Goal: Task Accomplishment & Management: Complete application form

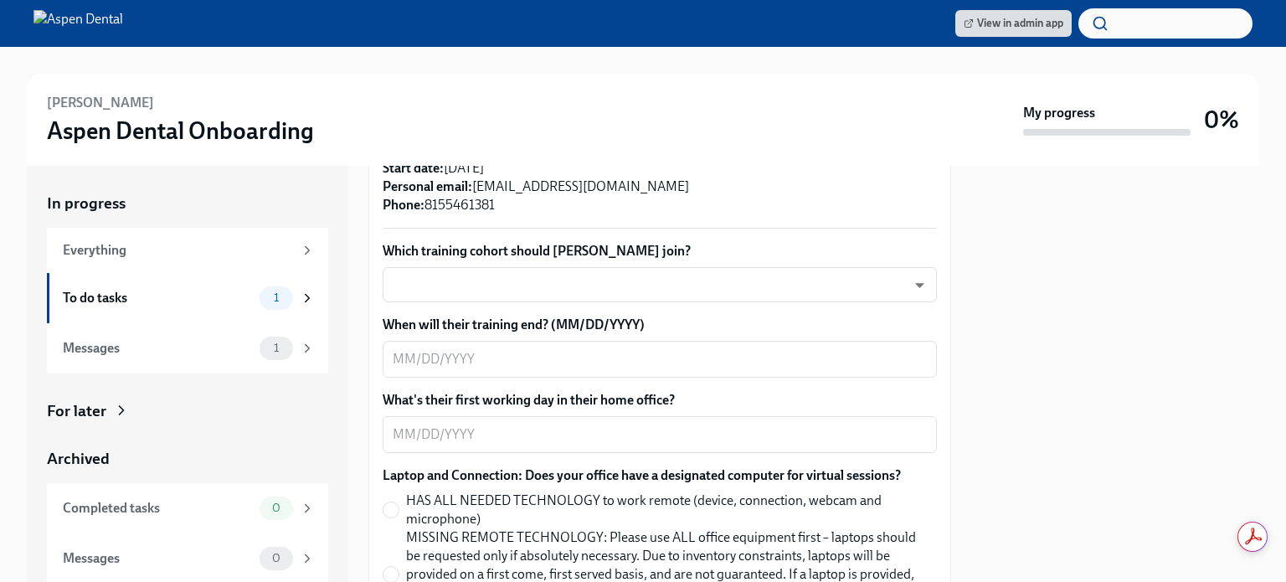
scroll to position [534, 0]
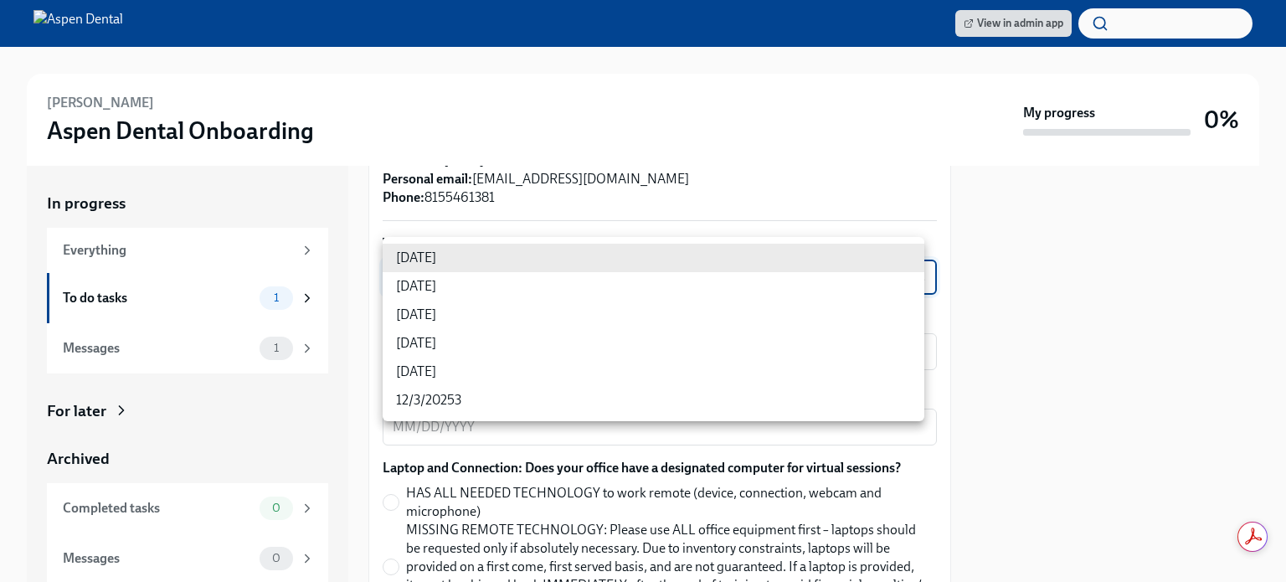
click at [639, 265] on body "View in admin app Eli Gaier Aspen Dental Onboarding My progress 0% In progress …" at bounding box center [643, 291] width 1286 height 582
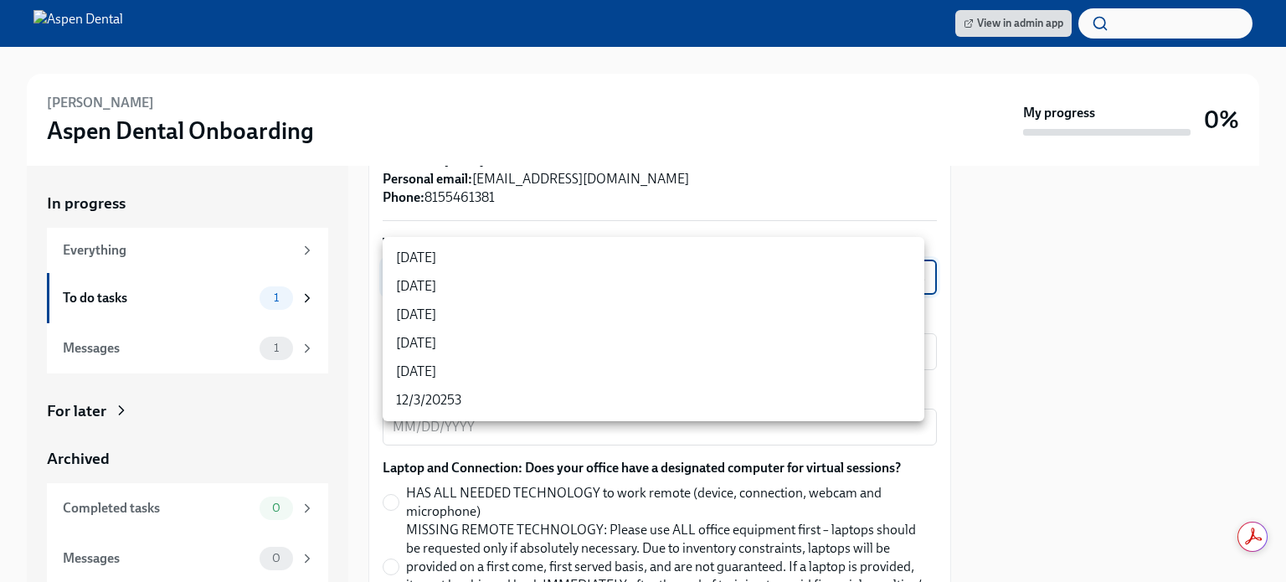
click at [1123, 295] on div at bounding box center [643, 291] width 1286 height 582
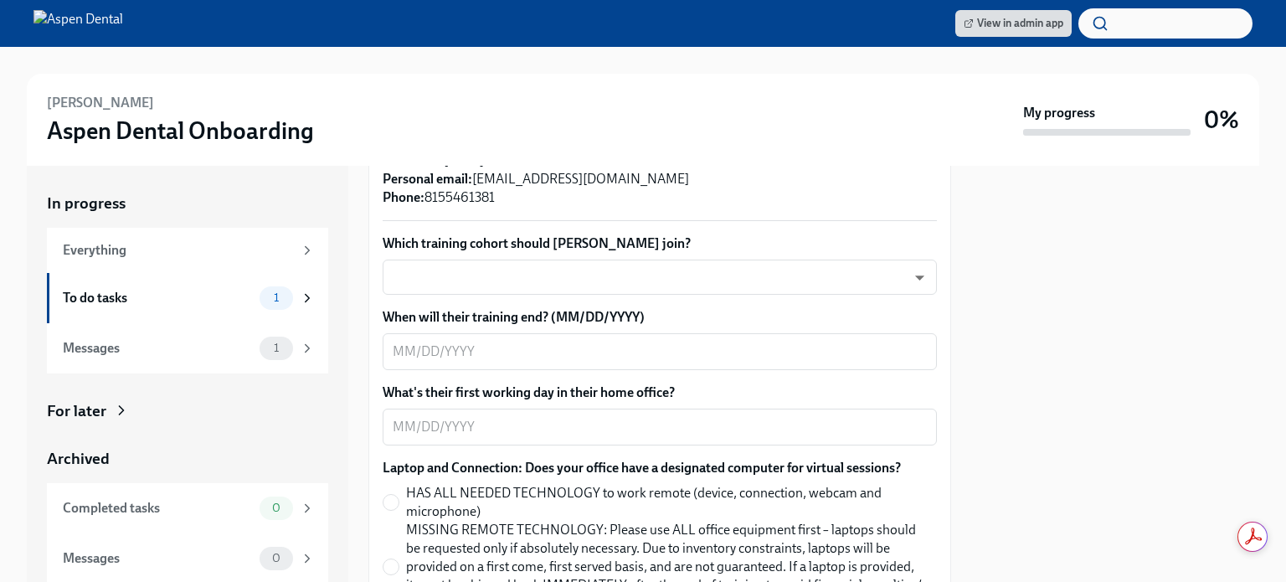
click at [1245, 348] on div at bounding box center [1115, 374] width 288 height 416
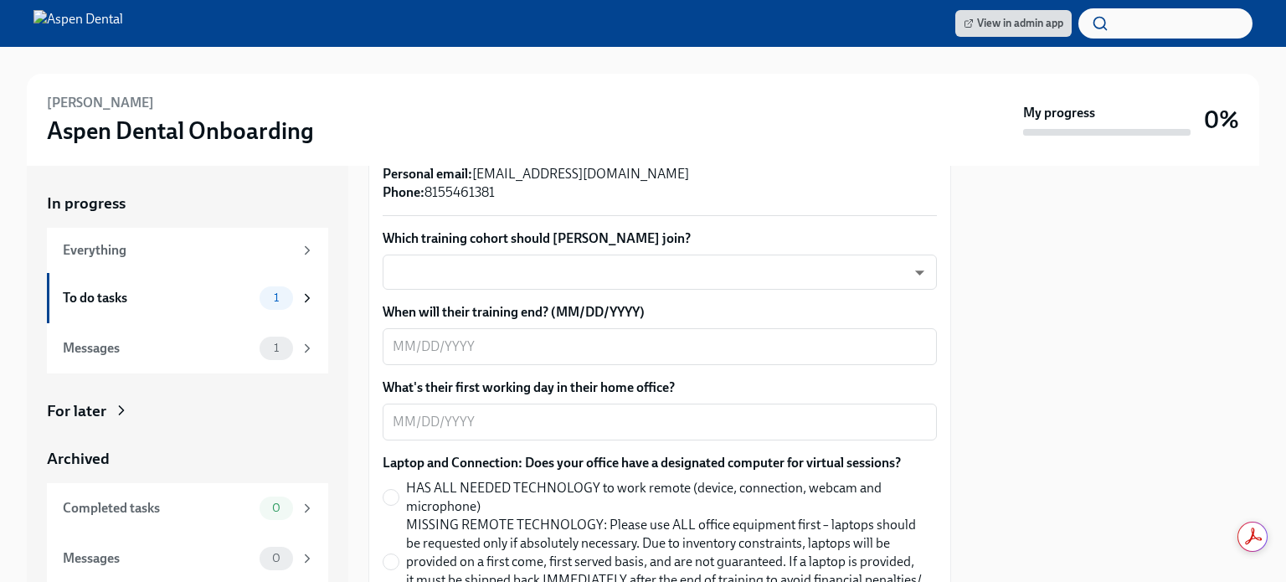
scroll to position [543, 0]
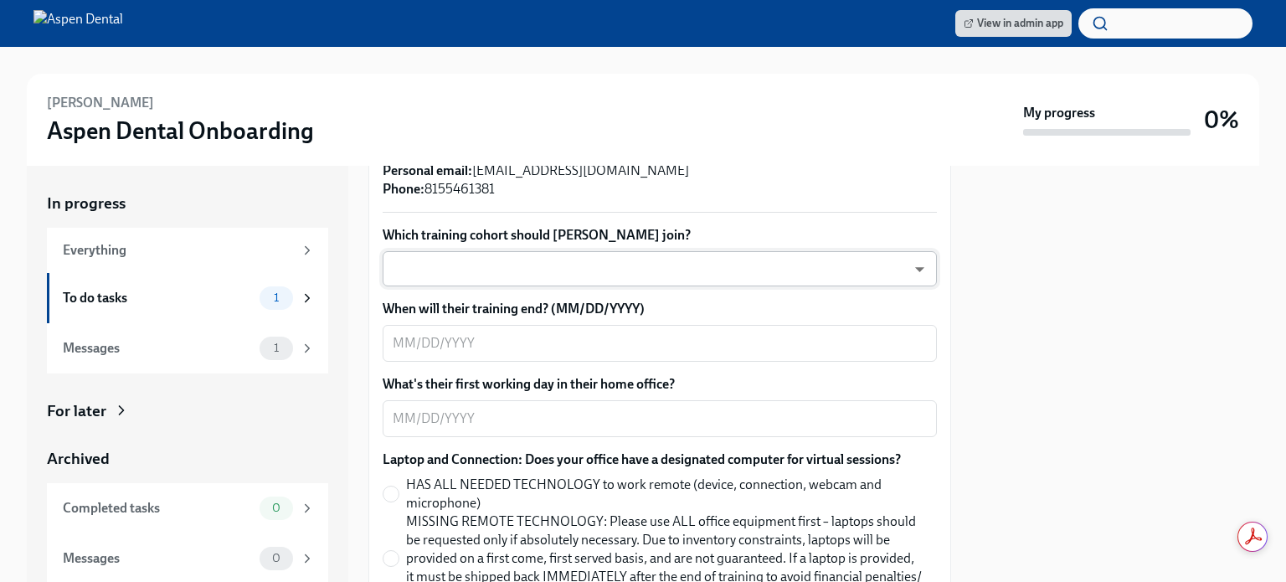
click at [793, 247] on body "View in admin app Eli Gaier Aspen Dental Onboarding My progress 0% In progress …" at bounding box center [643, 291] width 1286 height 582
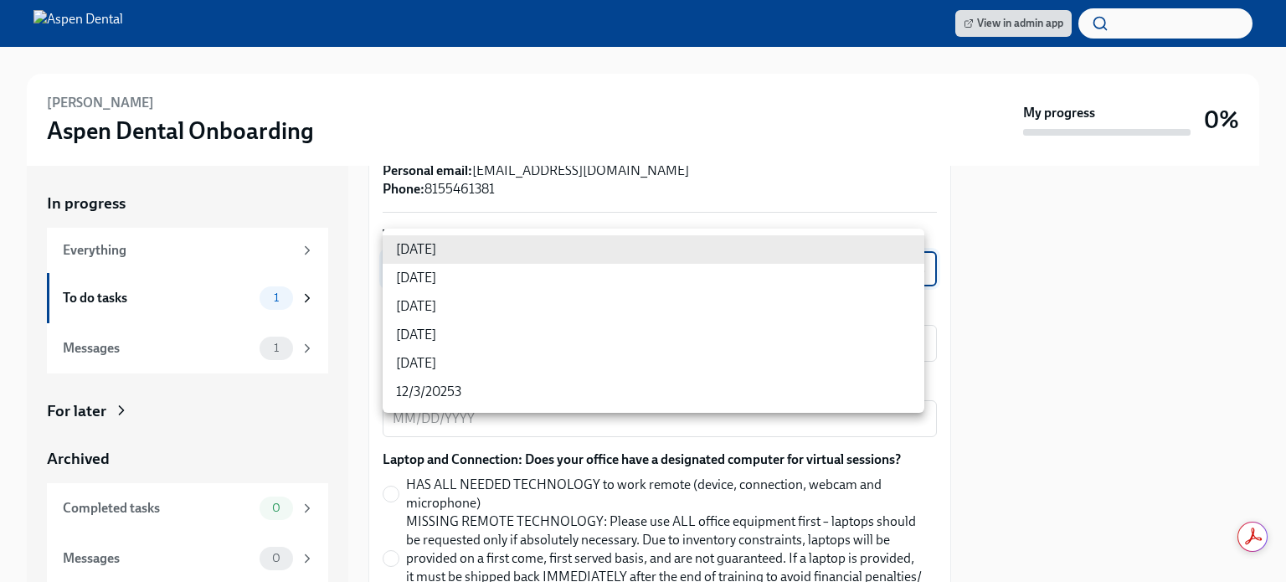
click at [476, 334] on li "[DATE]" at bounding box center [654, 335] width 542 height 28
type input "jeD9UGOIS"
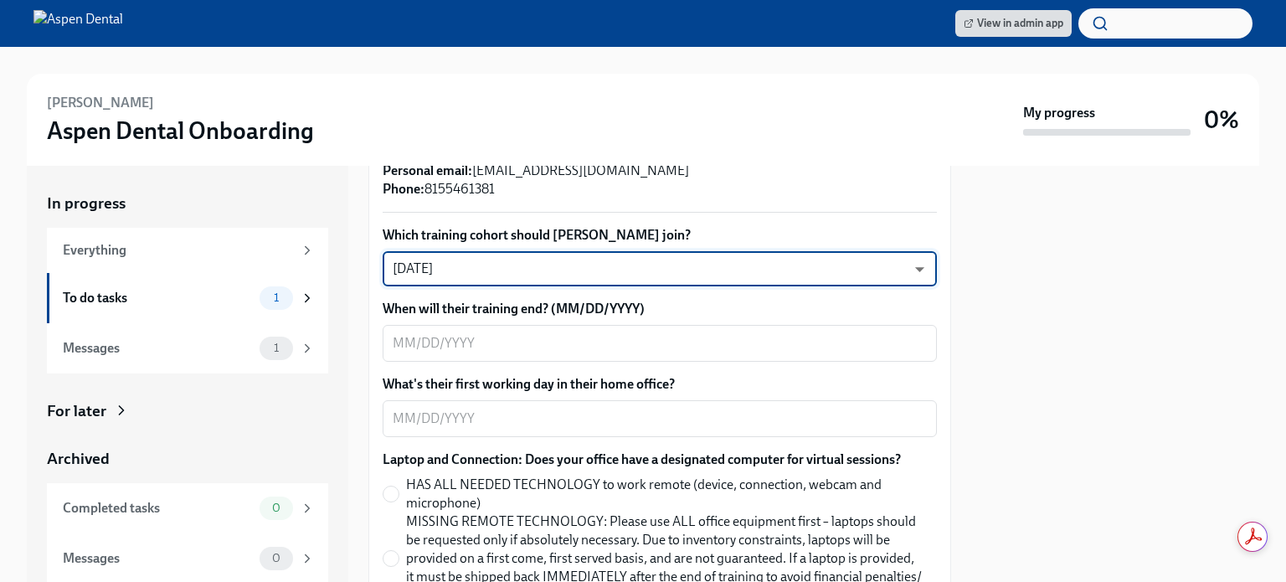
click at [1059, 341] on div at bounding box center [1115, 374] width 288 height 416
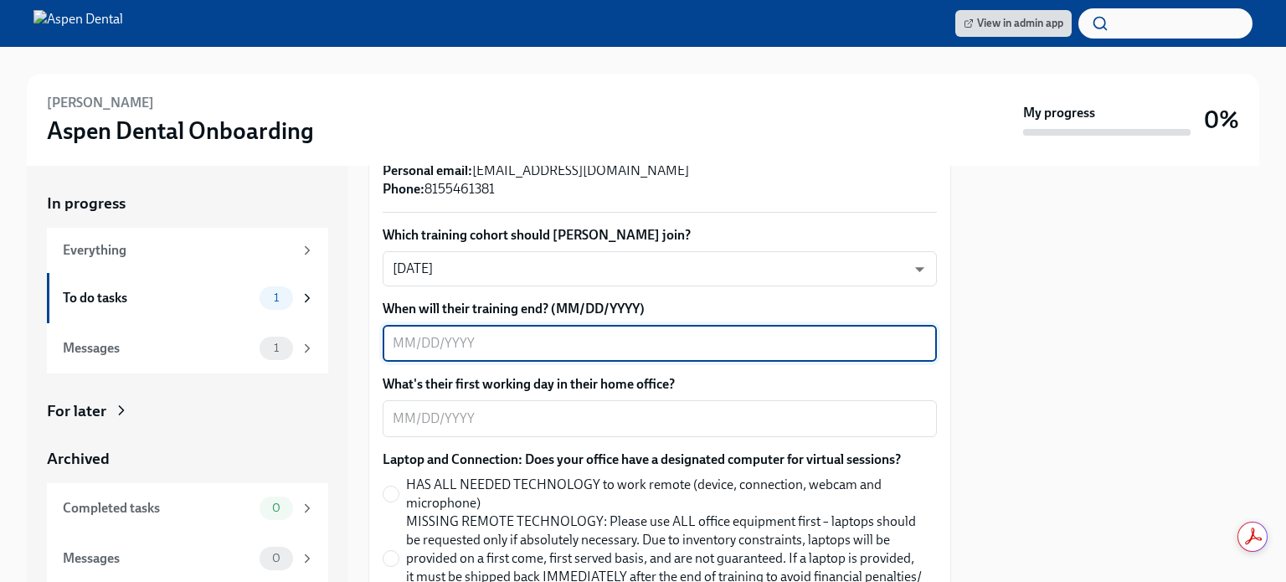
click at [480, 333] on textarea "When will their training end? (MM/DD/YYYY)" at bounding box center [660, 343] width 534 height 20
type textarea "10/31/2025"
click at [465, 409] on textarea "What's their first working day in their home office?" at bounding box center [660, 419] width 534 height 20
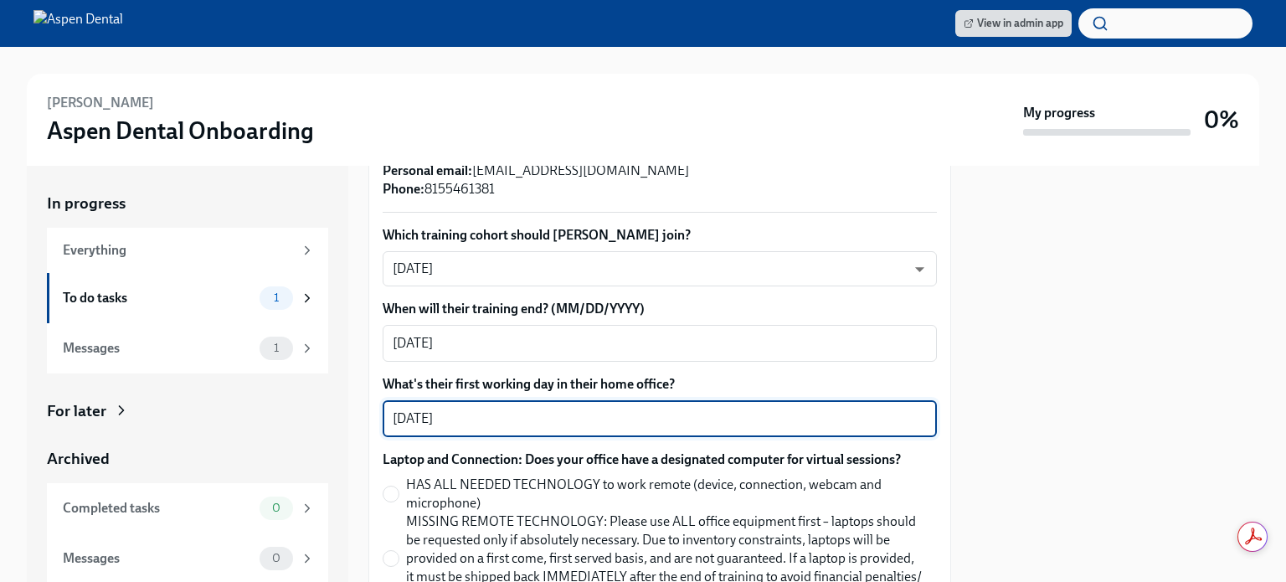
type textarea "11/3/2025"
click at [1161, 349] on div at bounding box center [1115, 374] width 288 height 416
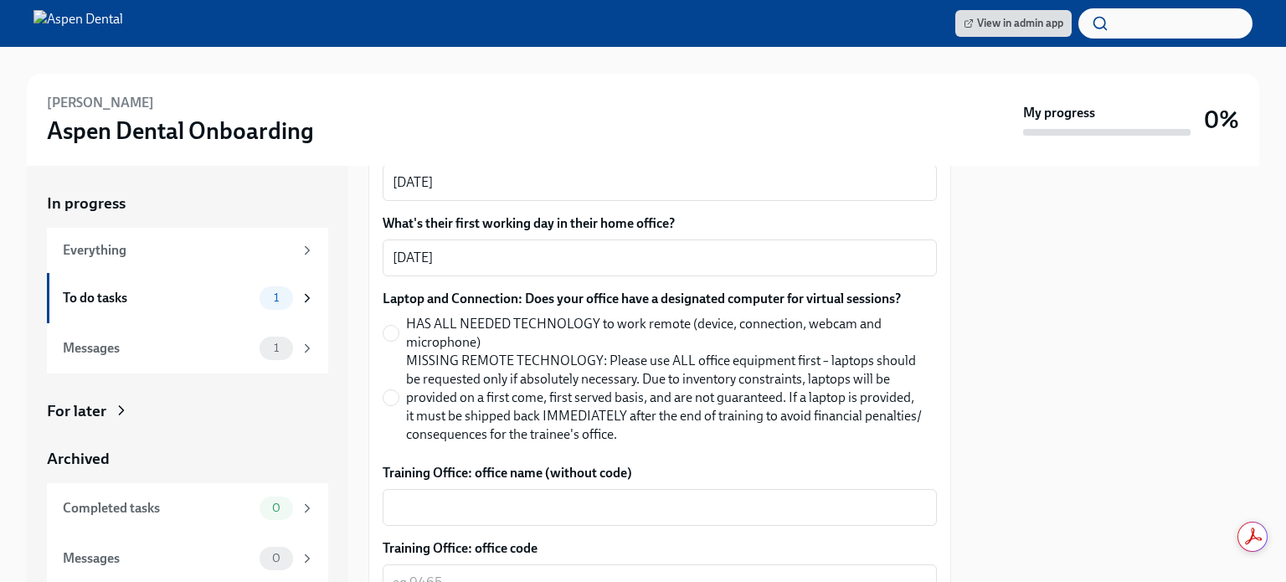
scroll to position [710, 0]
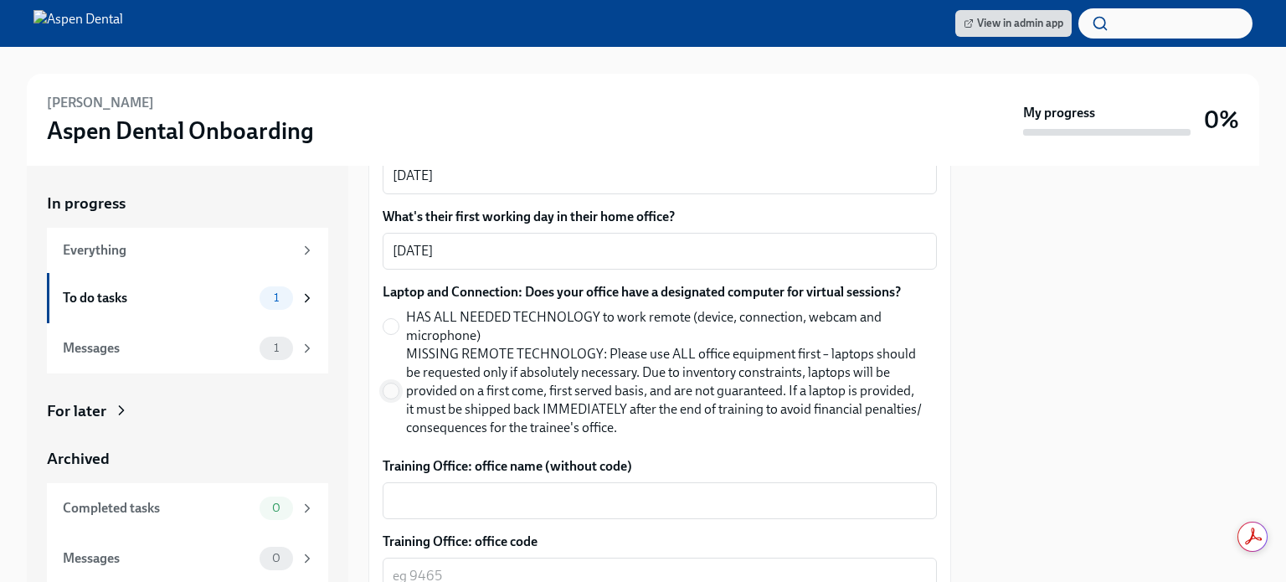
click at [395, 384] on input "MISSING REMOTE TECHNOLOGY: Please use ALL office equipment first – laptops shou…" at bounding box center [391, 391] width 15 height 15
radio input "true"
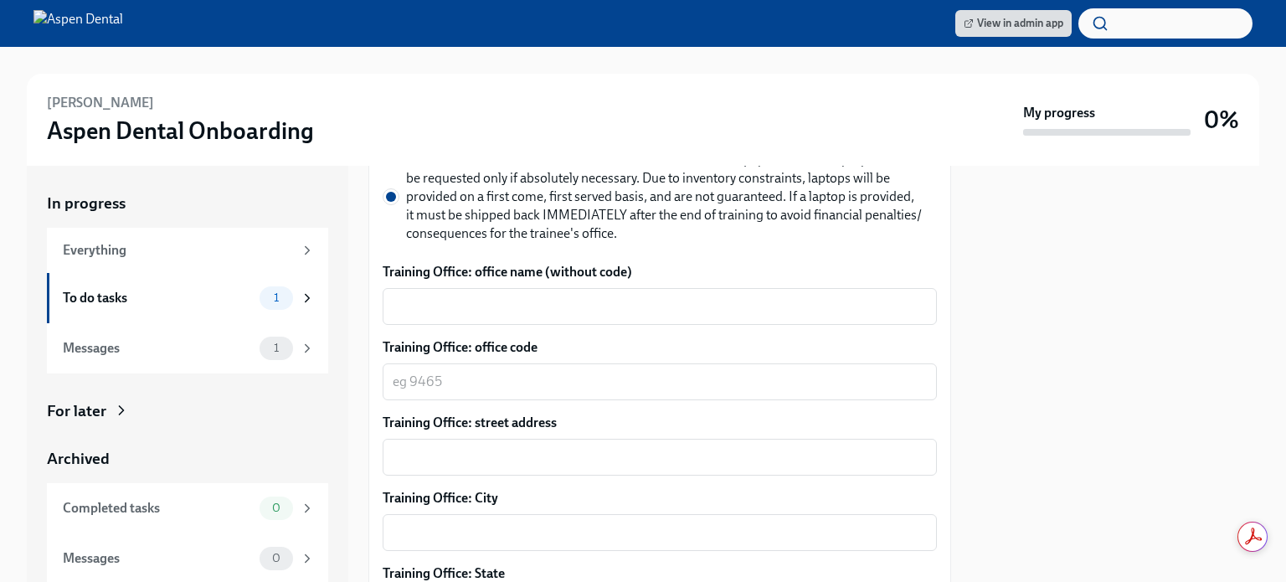
scroll to position [920, 0]
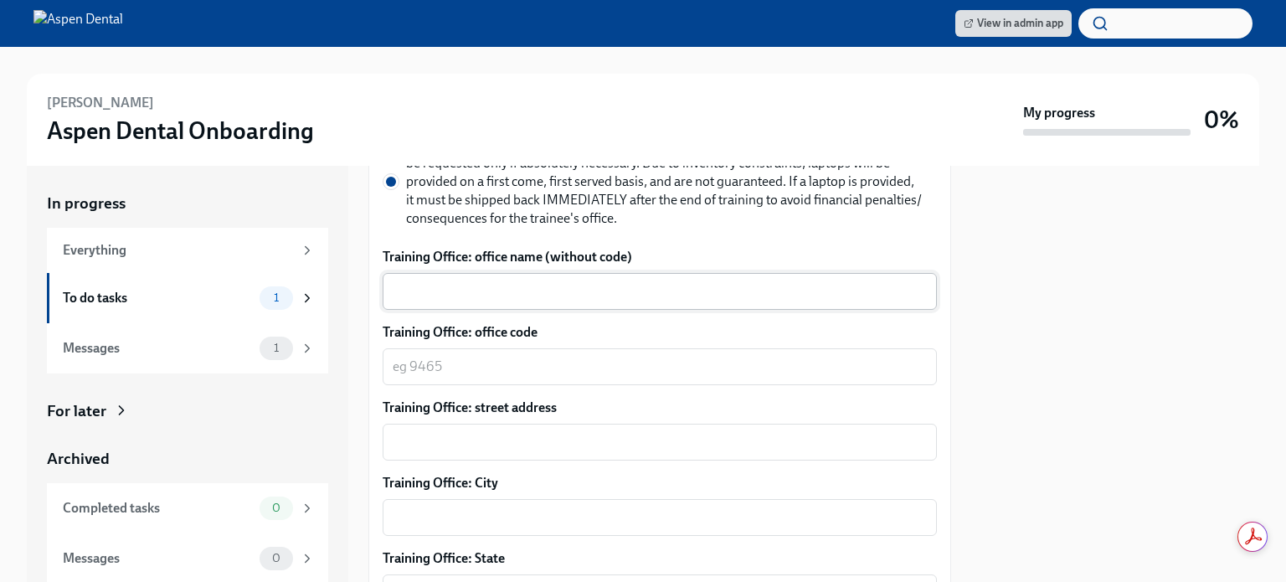
click at [507, 281] on textarea "Training Office: office name (without code)" at bounding box center [660, 291] width 534 height 20
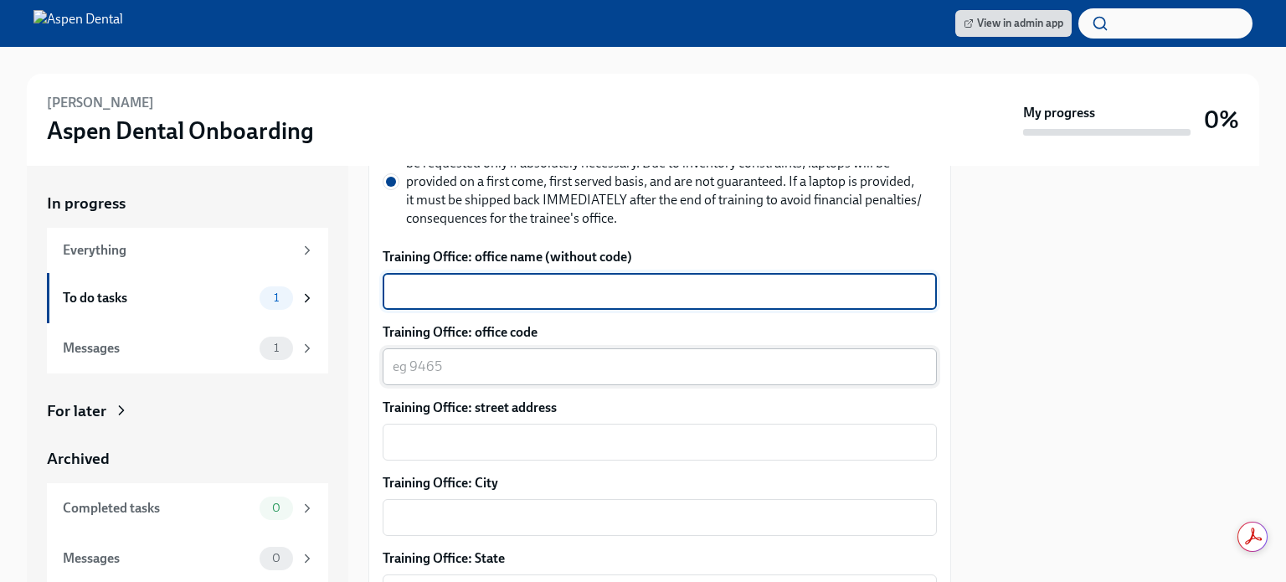
click at [483, 361] on div "x ​" at bounding box center [660, 366] width 554 height 37
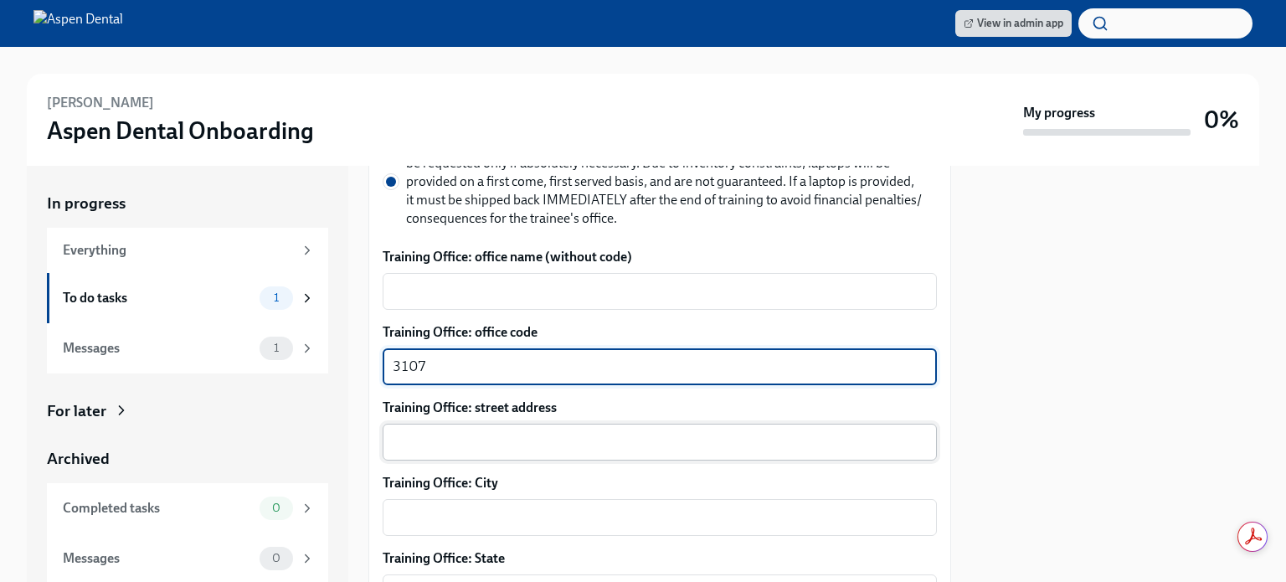
type textarea "3107"
click at [497, 424] on div "x ​" at bounding box center [660, 442] width 554 height 37
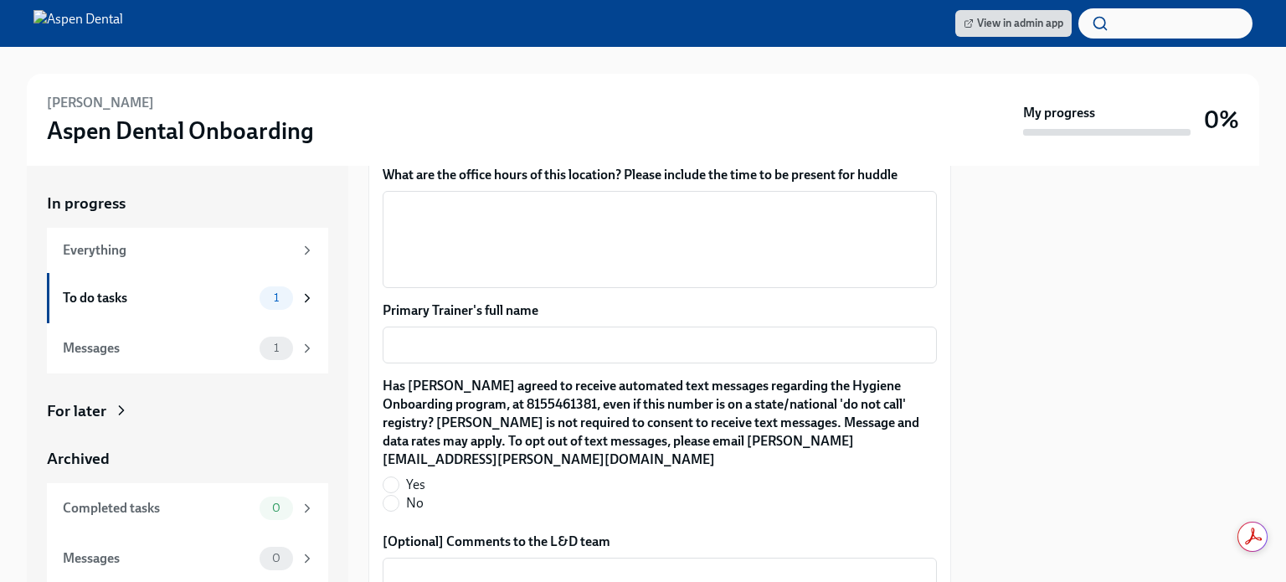
scroll to position [1535, 0]
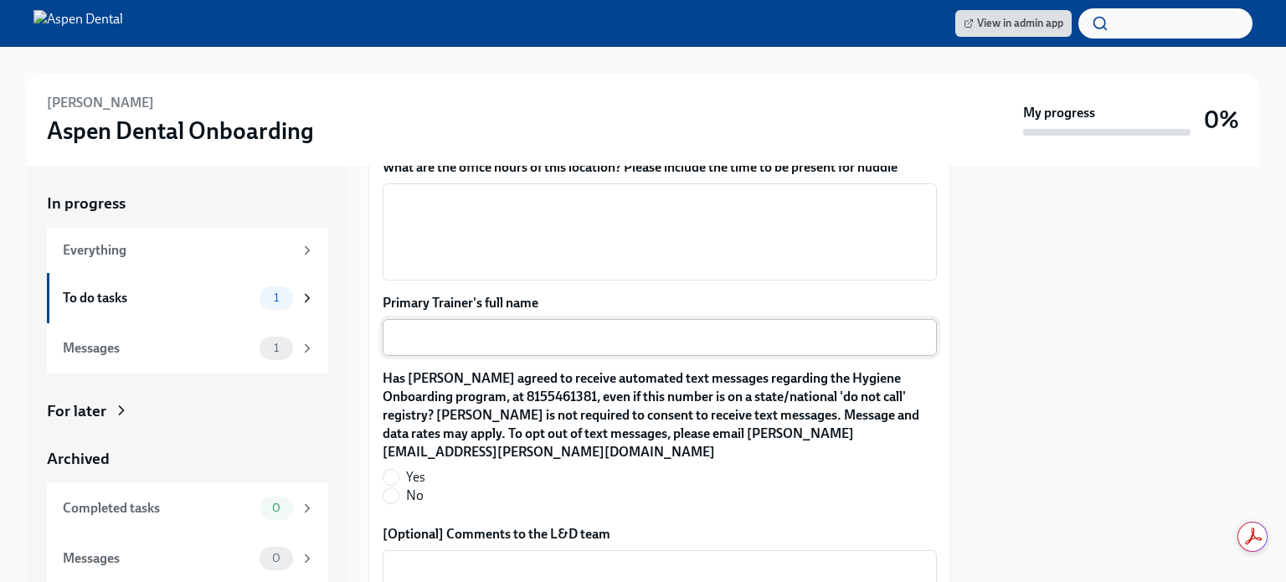
click at [667, 327] on textarea "Primary Trainer's full name" at bounding box center [660, 337] width 534 height 20
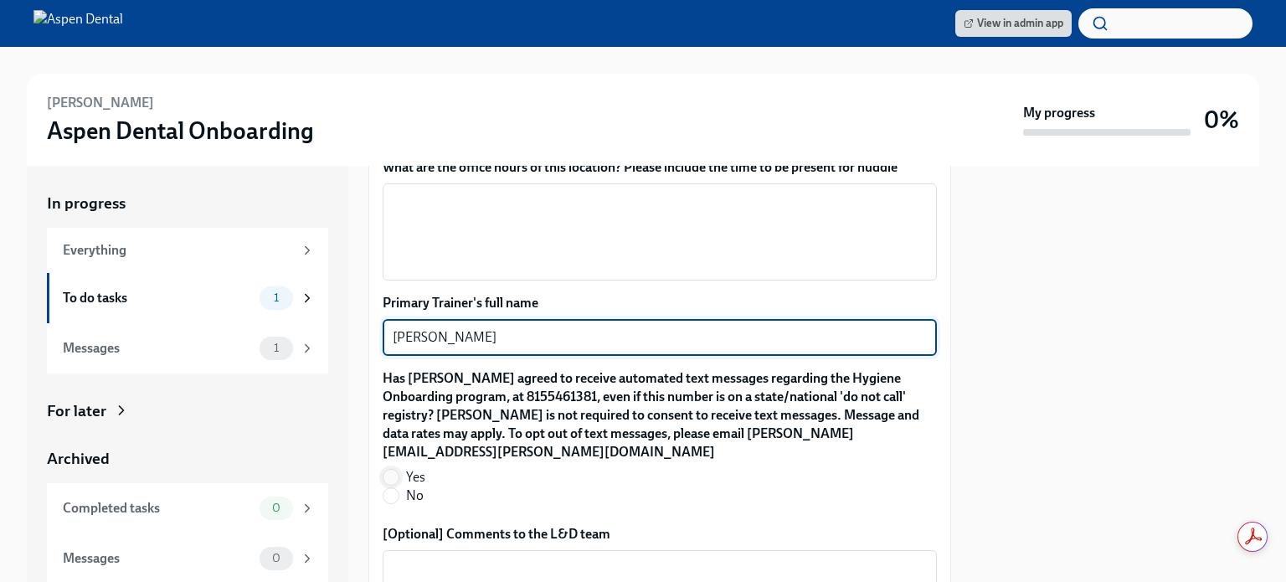
type textarea "Carrie Weber"
click at [397, 470] on input "Yes" at bounding box center [391, 477] width 15 height 15
radio input "true"
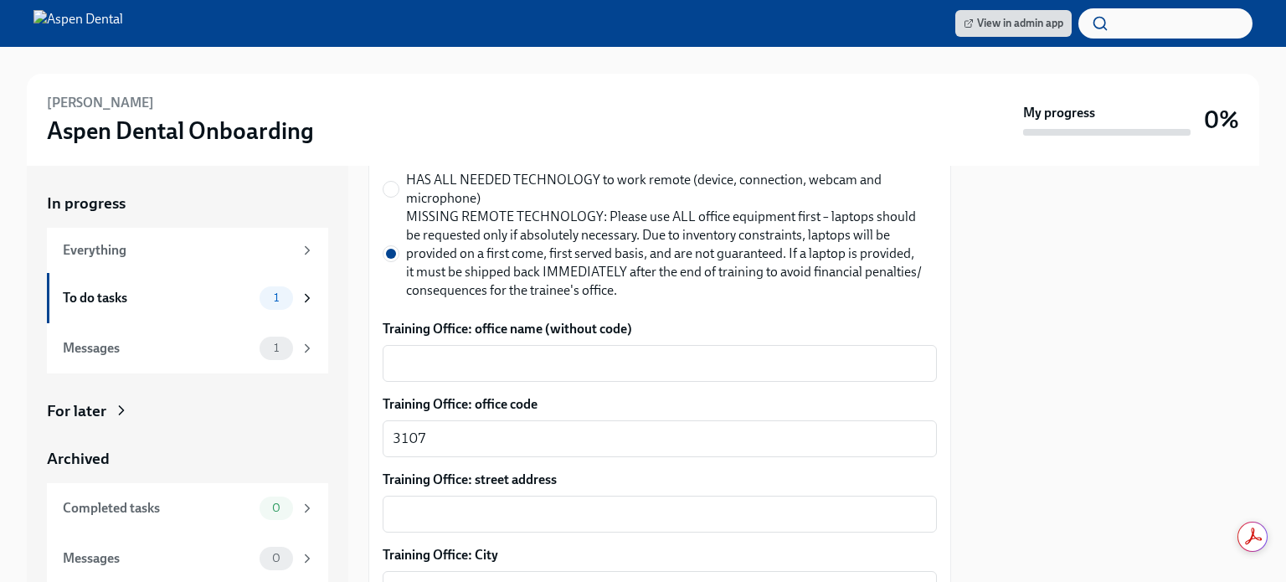
scroll to position [839, 0]
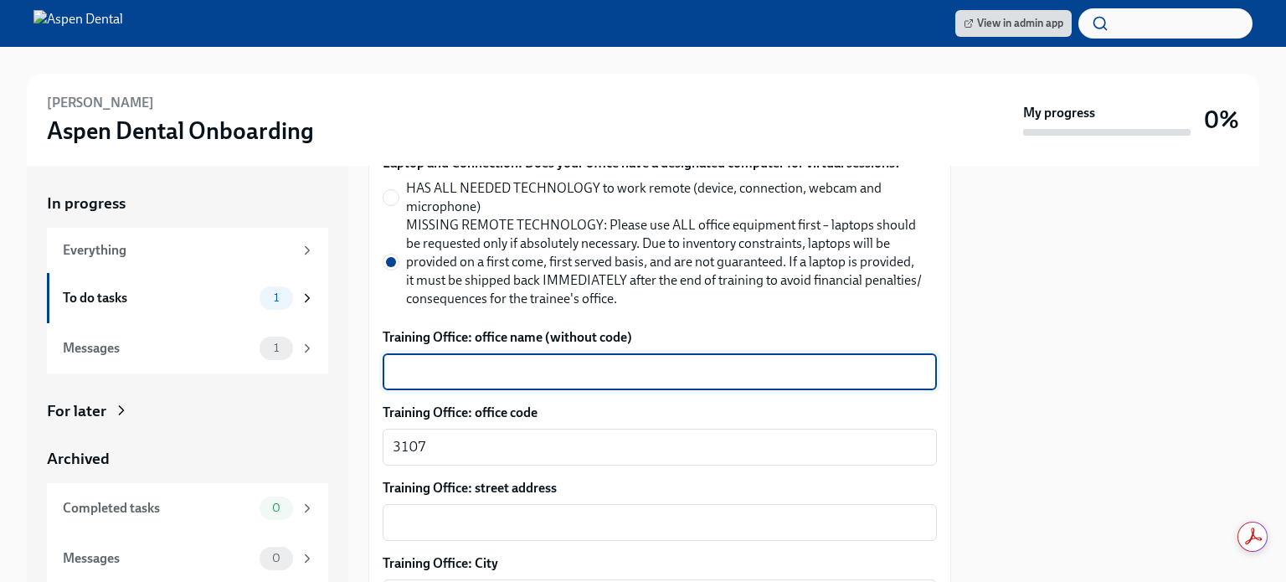
click at [593, 362] on textarea "Training Office: office name (without code)" at bounding box center [660, 372] width 534 height 20
type textarea "Joliet, IL"
click at [556, 513] on textarea "Training Office: street address" at bounding box center [660, 523] width 534 height 20
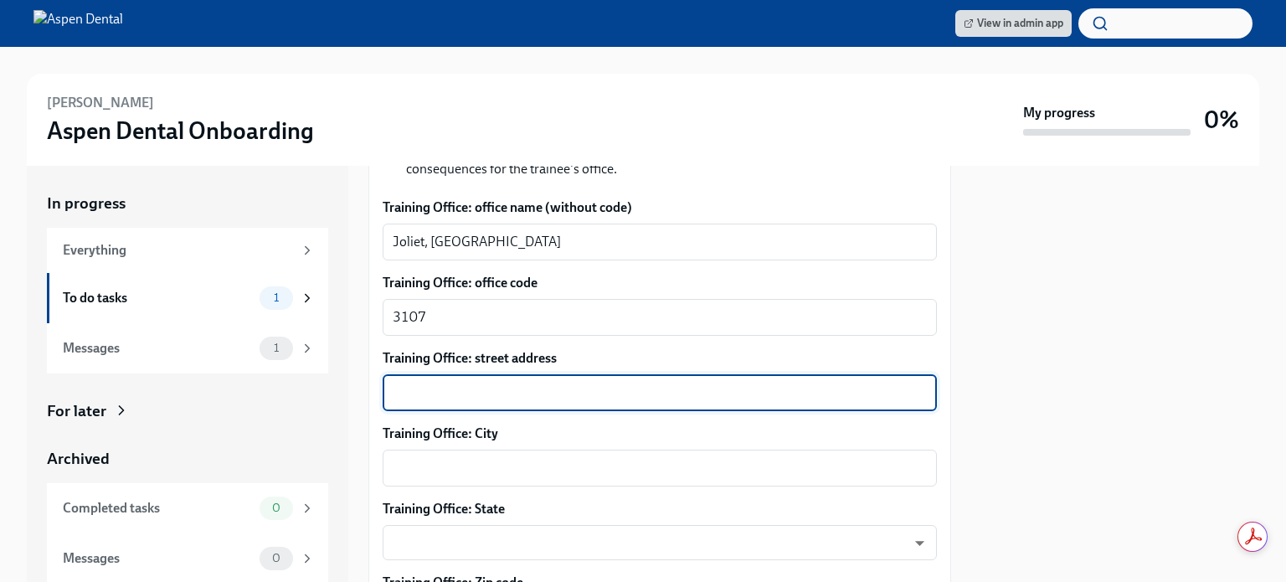
scroll to position [965, 0]
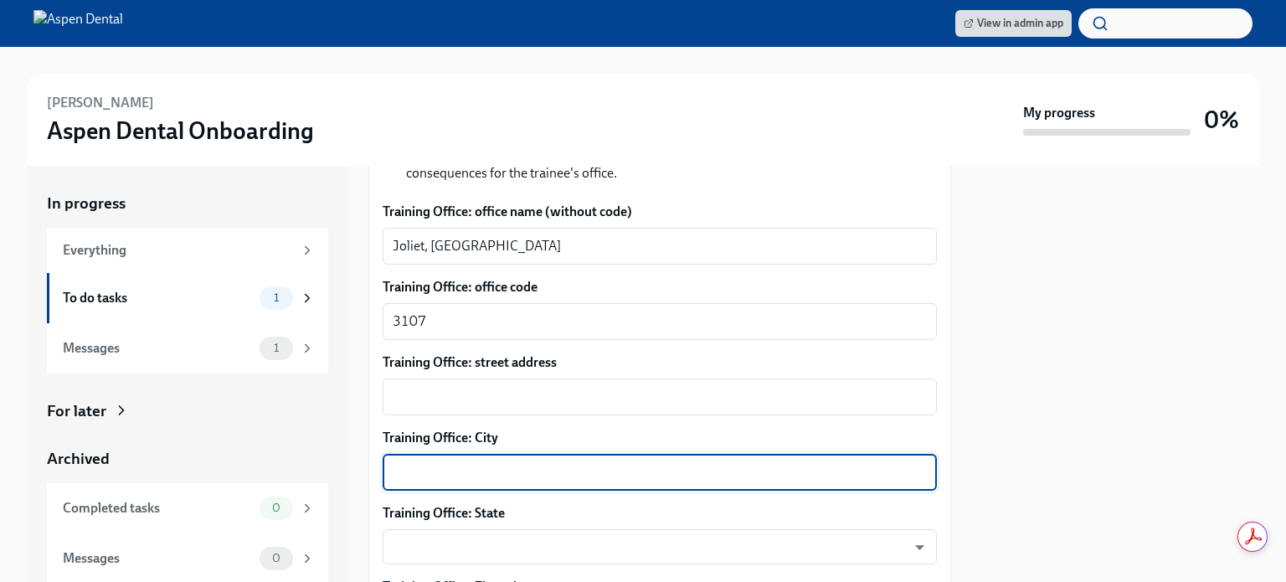
click at [585, 462] on textarea "Training Office: City" at bounding box center [660, 472] width 534 height 20
type textarea "Joliet"
click at [543, 519] on body "View in admin app Eli Gaier Aspen Dental Onboarding My progress 0% In progress …" at bounding box center [643, 291] width 1286 height 582
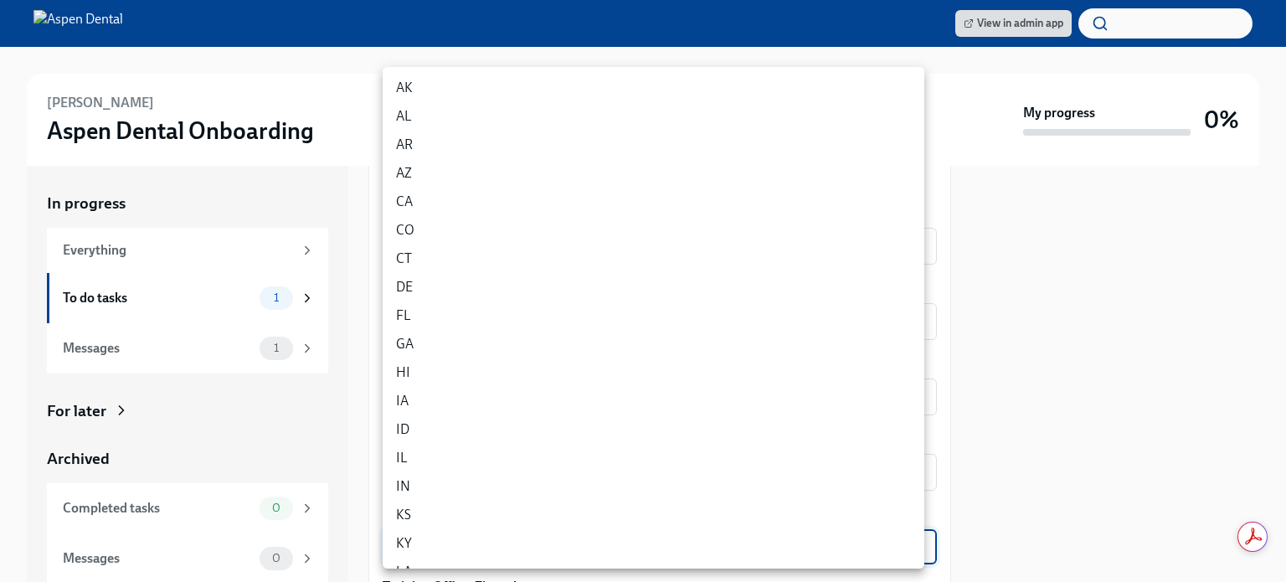
click at [480, 458] on li "IL" at bounding box center [654, 458] width 542 height 28
type input "0JH1U6C2e"
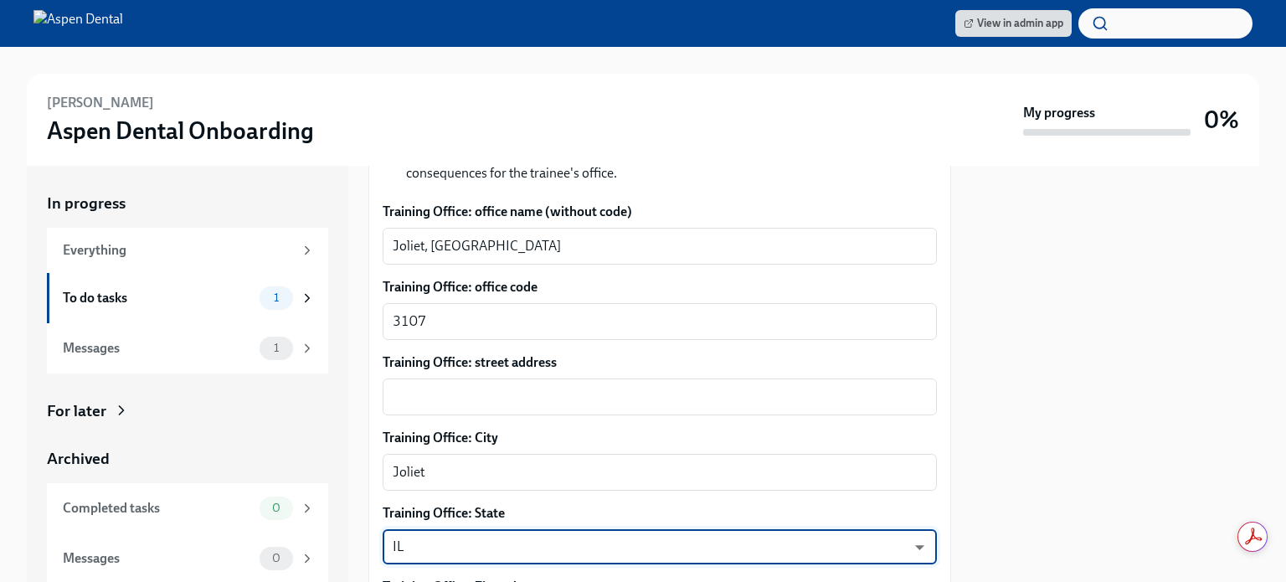
click at [494, 504] on label "Training Office: State" at bounding box center [660, 513] width 554 height 18
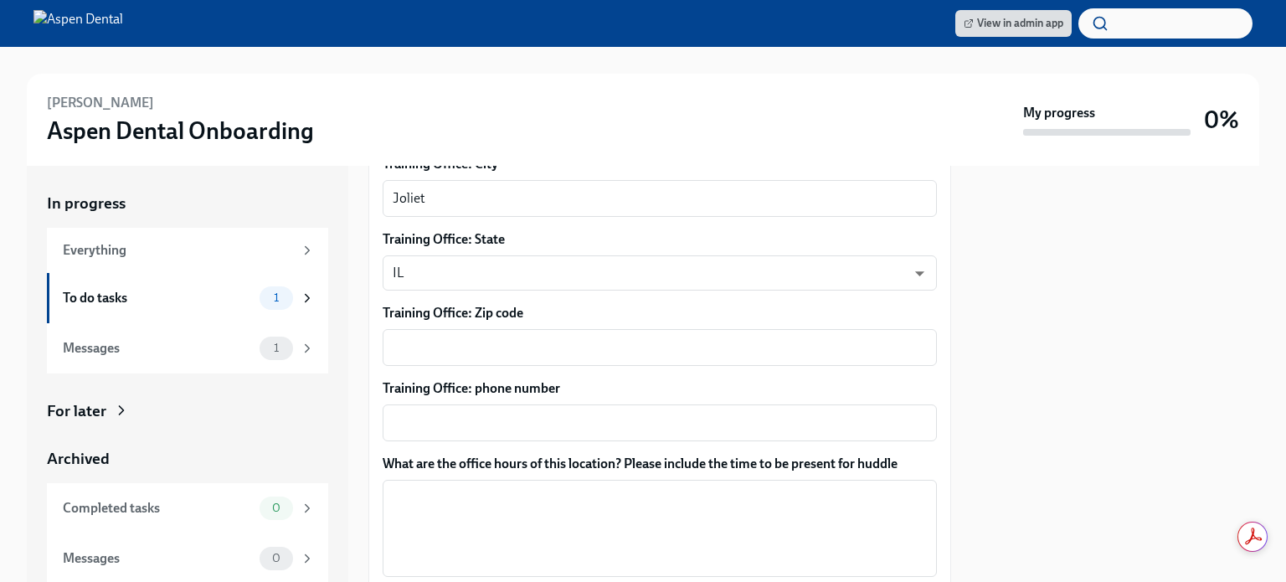
scroll to position [1243, 0]
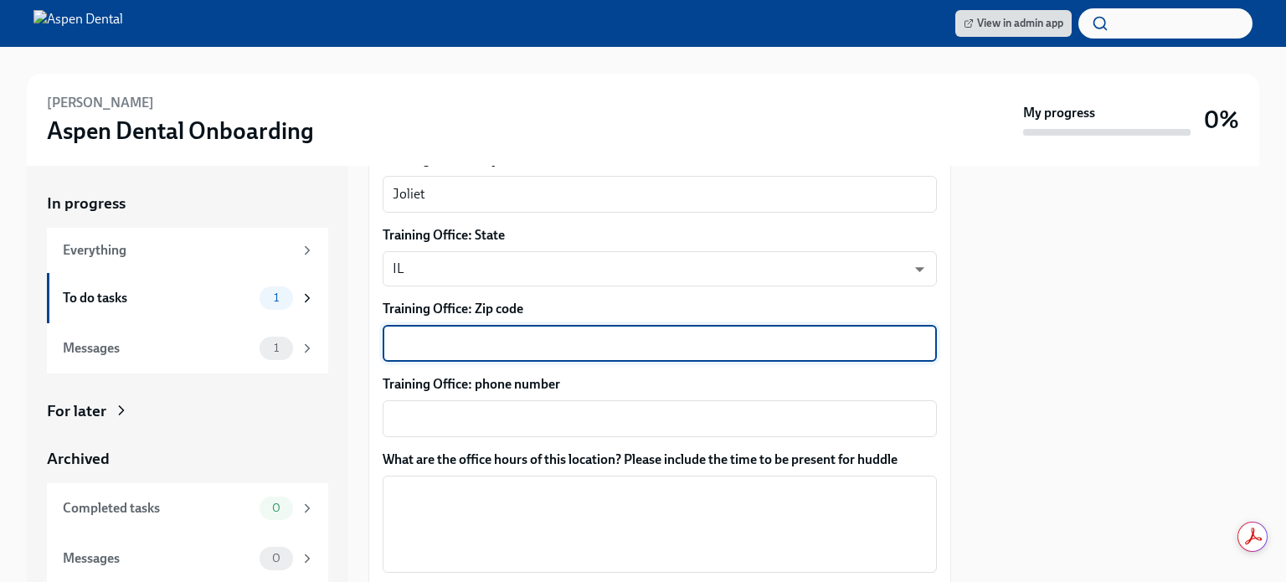
click at [595, 333] on textarea "Training Office: Zip code" at bounding box center [660, 343] width 534 height 20
type textarea "6"
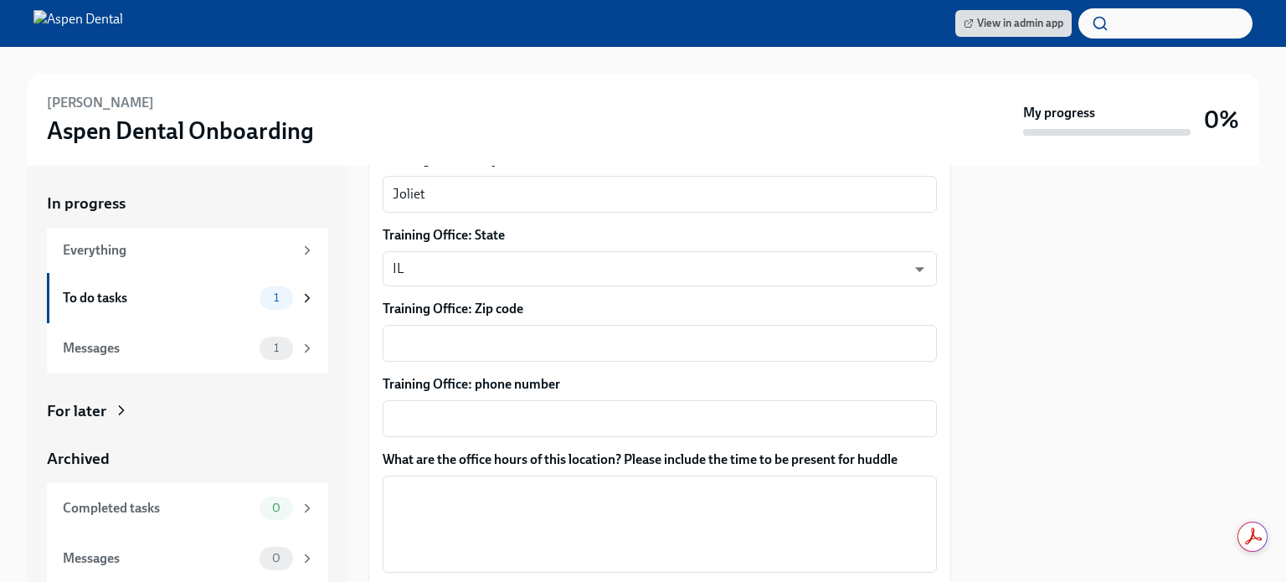
click at [836, 84] on div "Eli Gaier Aspen Dental Onboarding My progress 0%" at bounding box center [643, 120] width 1233 height 92
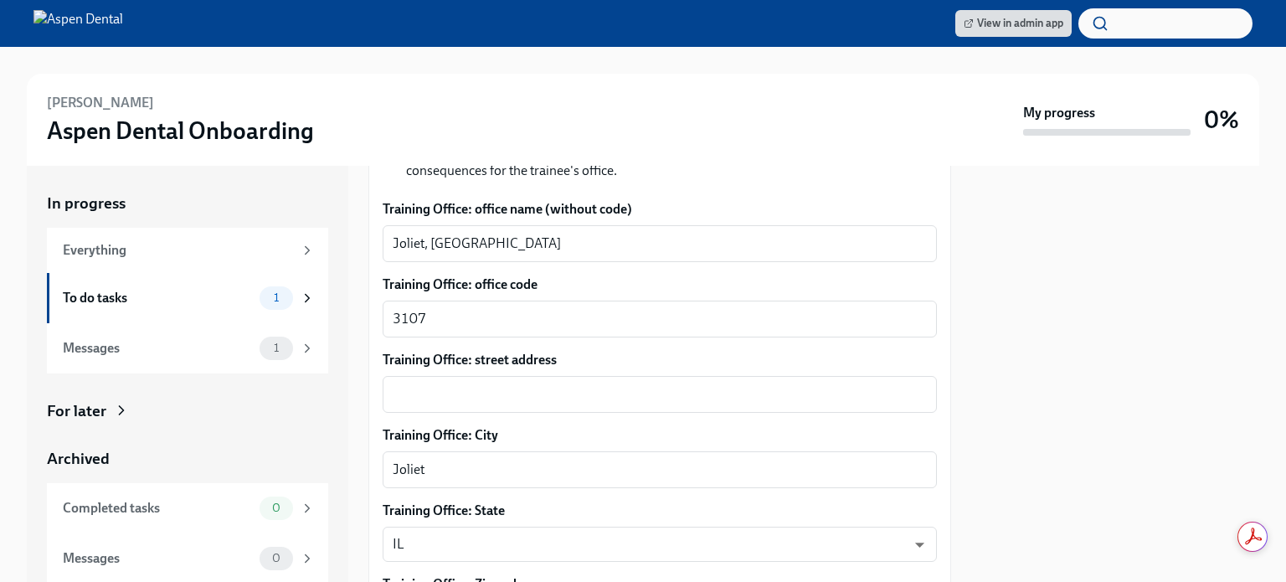
scroll to position [960, 0]
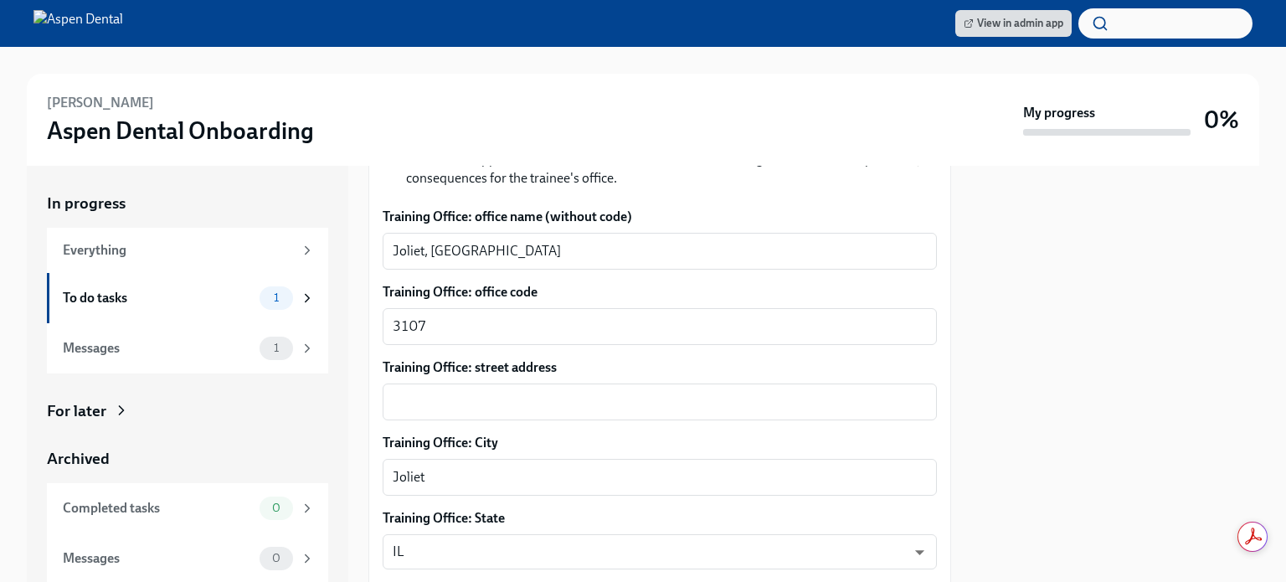
click at [680, 360] on div "Training Office: street address x ​" at bounding box center [660, 389] width 554 height 62
click at [658, 392] on textarea "Training Office: street address" at bounding box center [660, 402] width 534 height 20
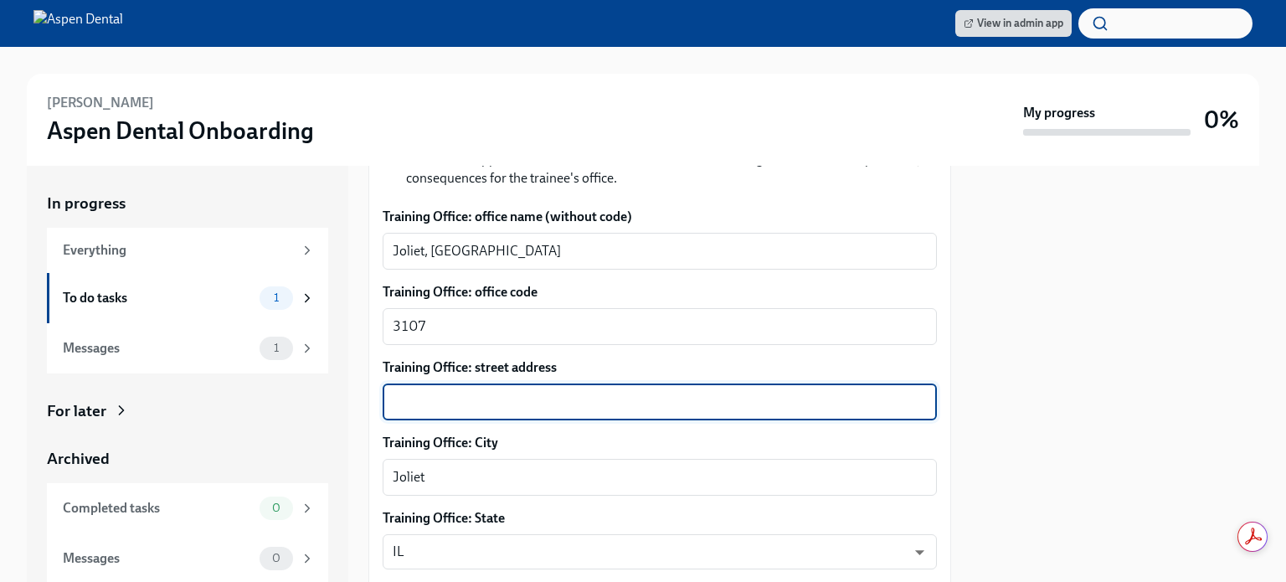
paste textarea "2901 Plainfield Rd A,"
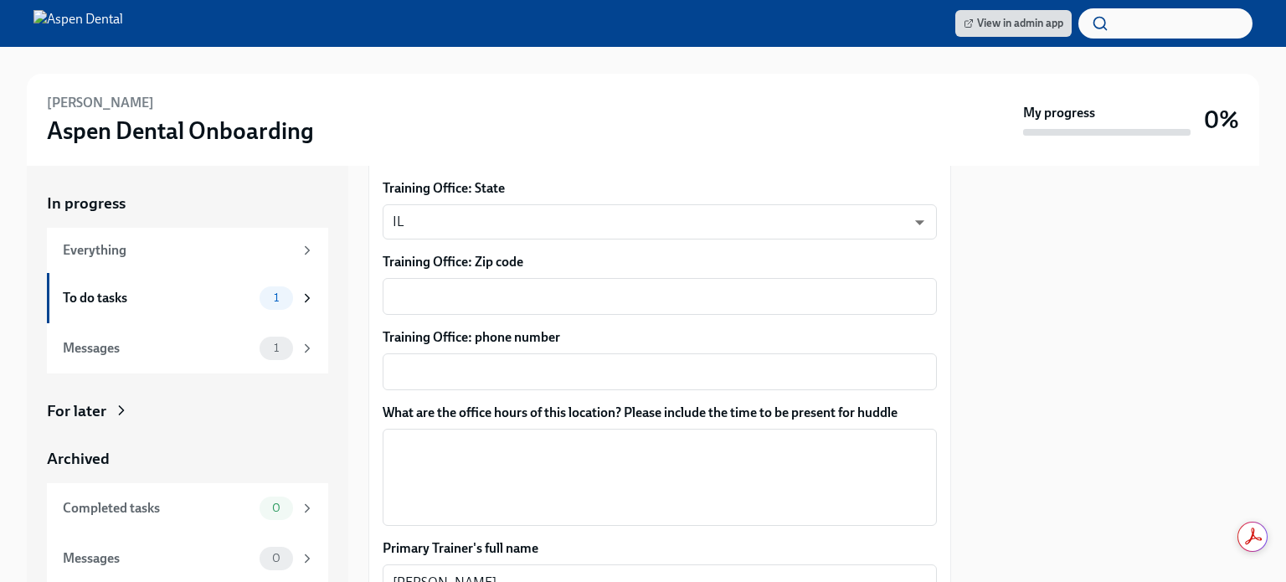
scroll to position [1293, 0]
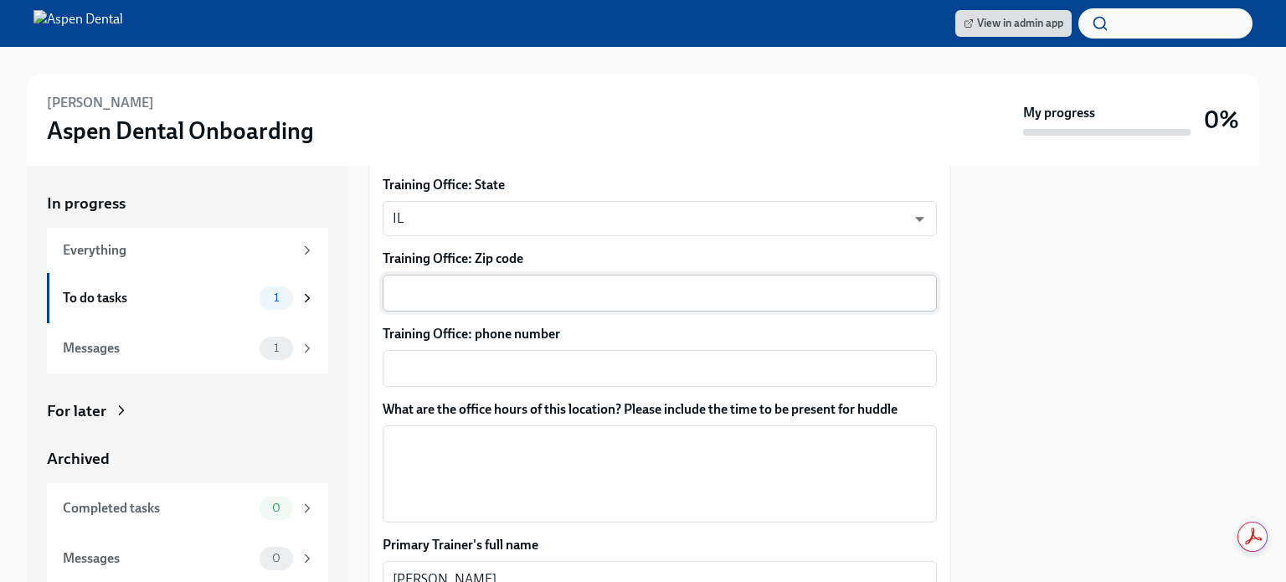
type textarea "2901 Plainfield Rd A"
click at [557, 285] on div "x ​" at bounding box center [660, 293] width 554 height 37
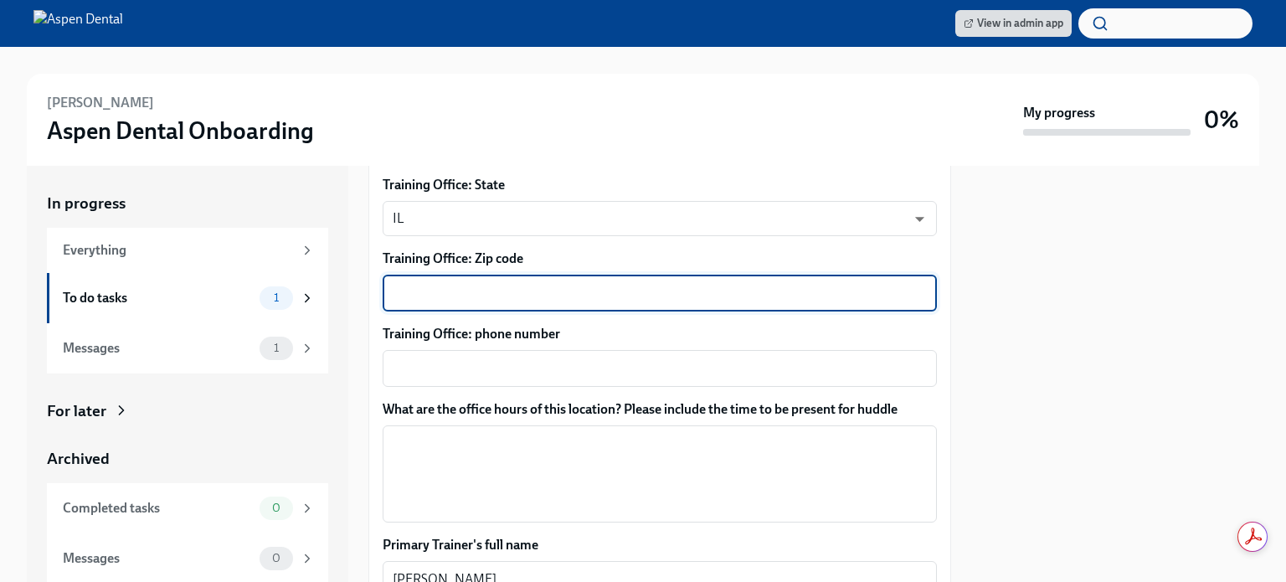
paste textarea "60435"
type textarea "60435"
click at [461, 358] on textarea "Training Office: phone number" at bounding box center [660, 368] width 534 height 20
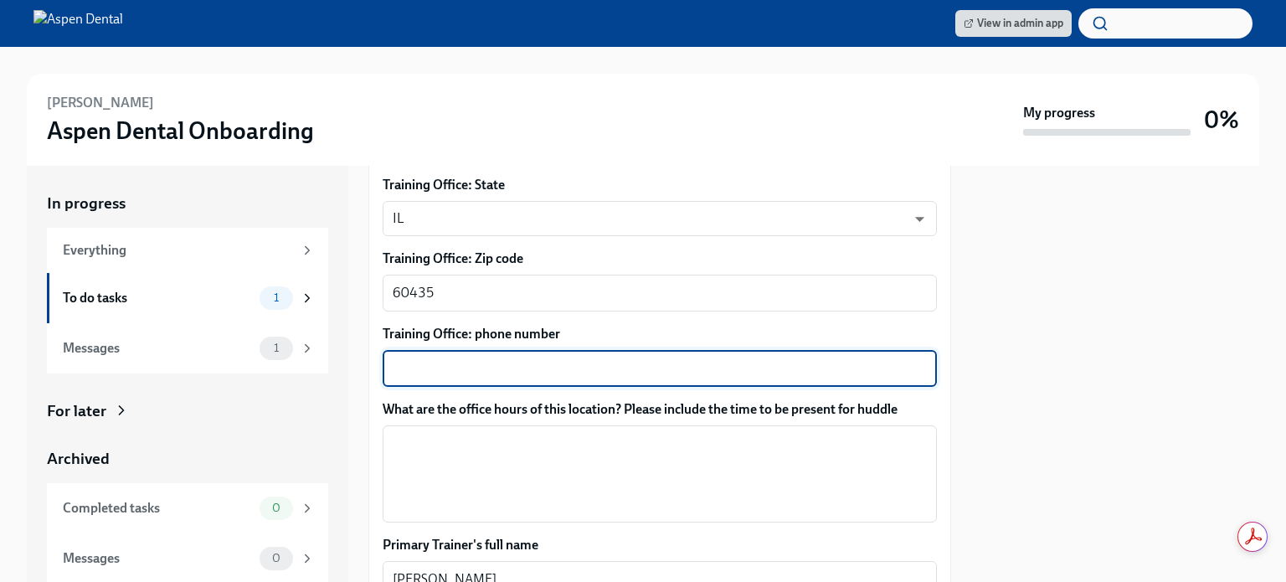
paste textarea "60435"
type textarea "6"
type textarea "8152870649"
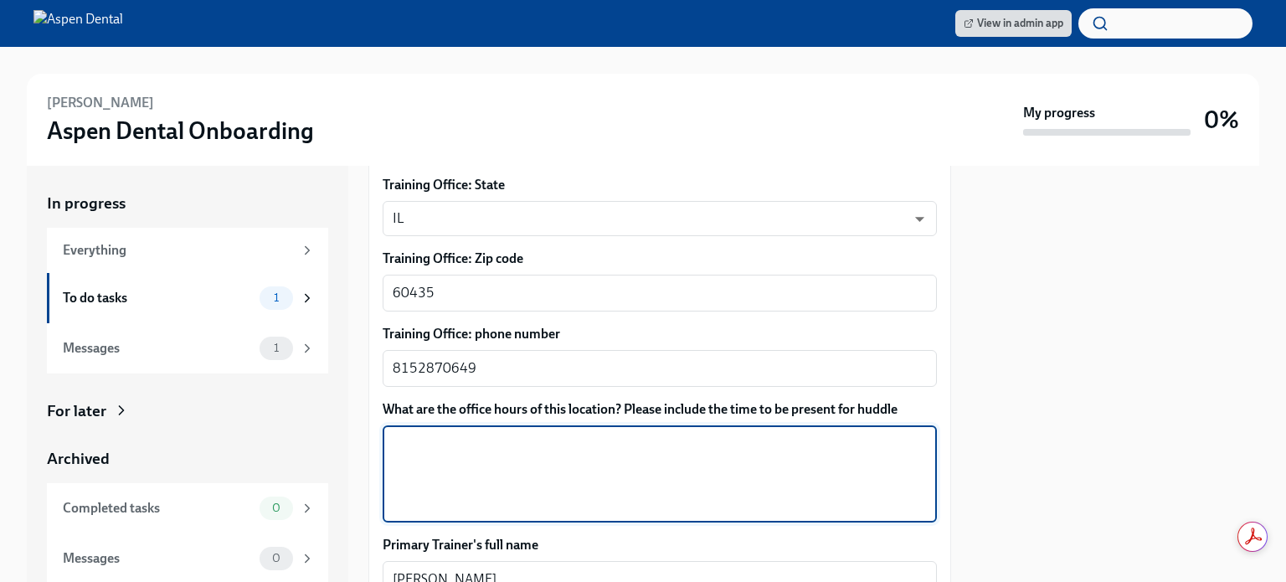
click at [517, 434] on textarea "What are the office hours of this location? Please include the time to be prese…" at bounding box center [660, 474] width 534 height 80
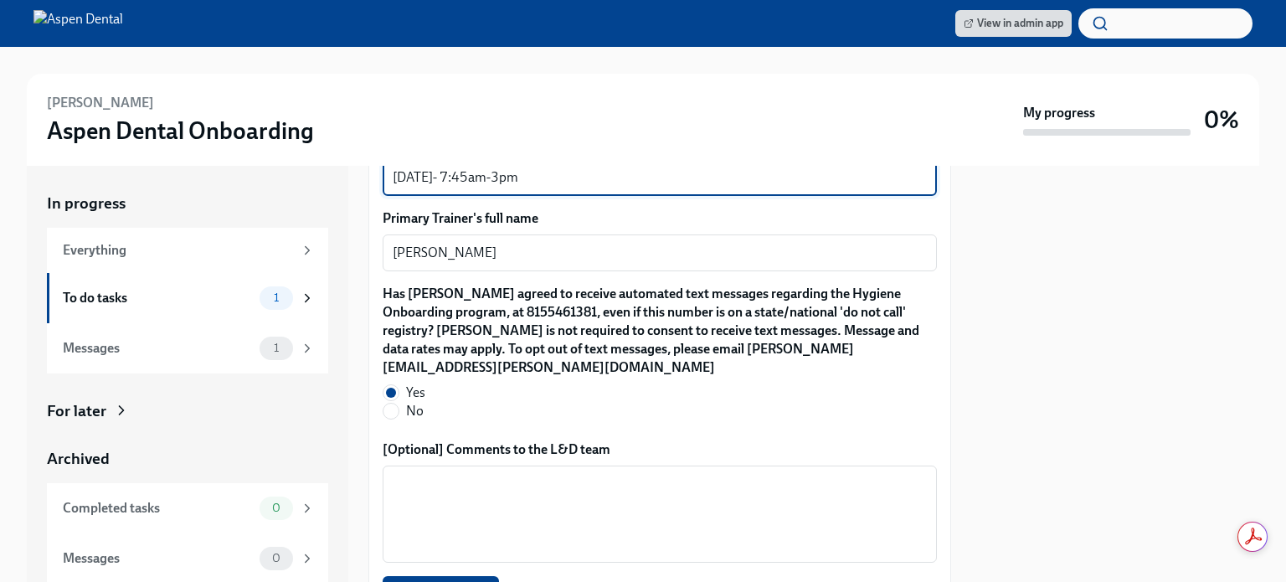
scroll to position [1780, 0]
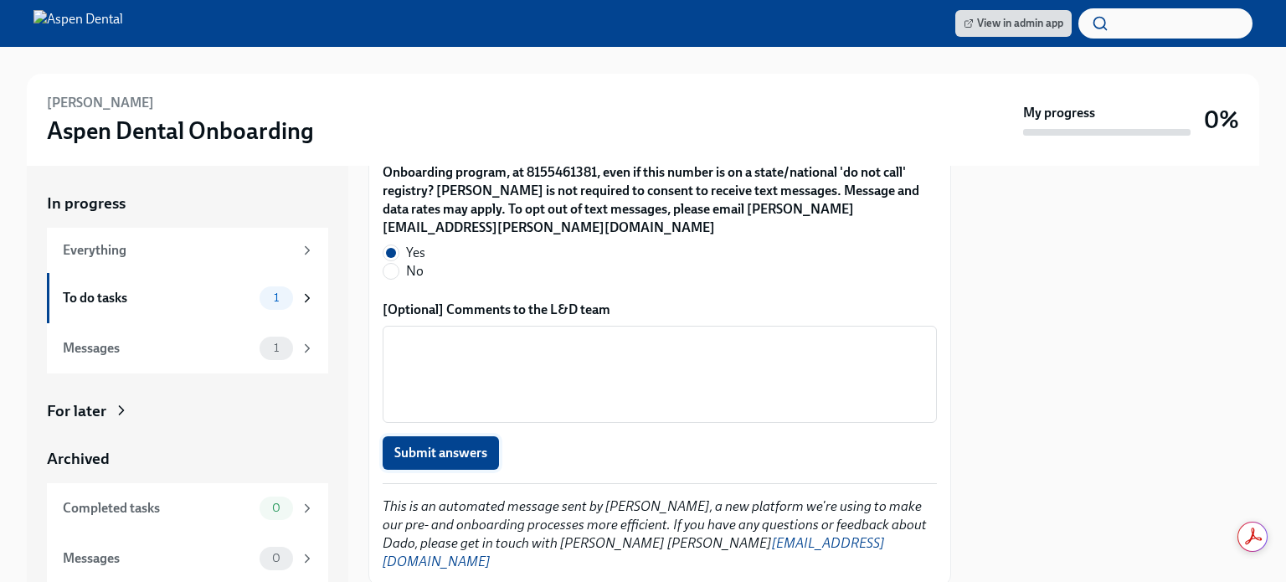
type textarea "Monday- 7:45am-5pm Tuesday- 7:45am-5pm Wednesday- 7.45am-5pm Thursday- 7:45am-5…"
click at [446, 436] on button "Submit answers" at bounding box center [441, 452] width 116 height 33
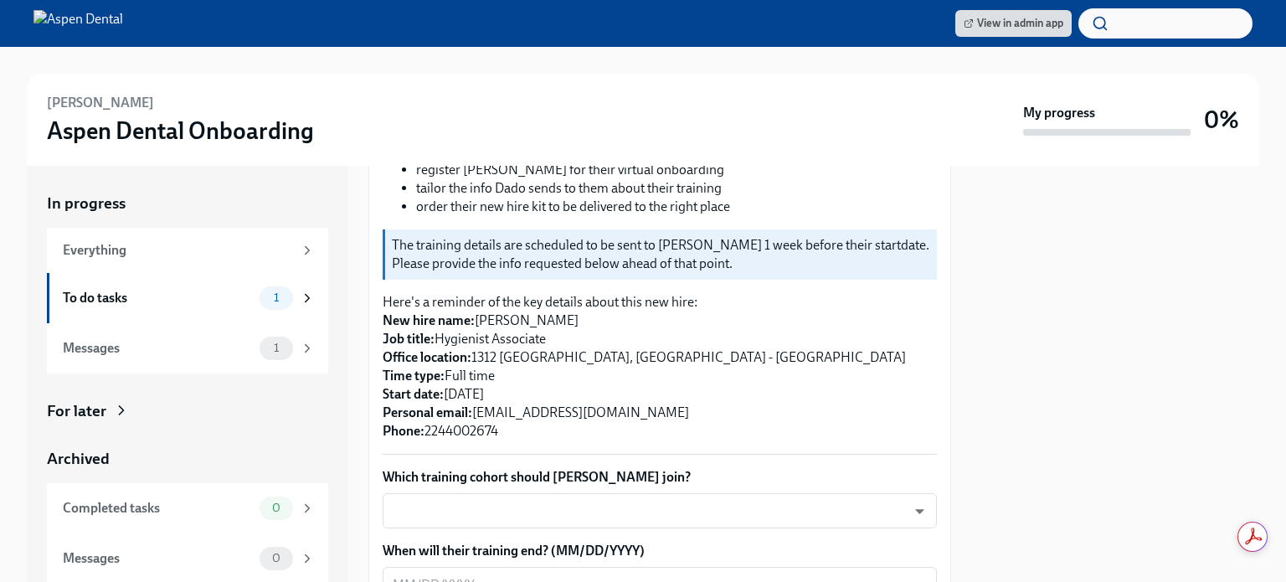
scroll to position [305, 0]
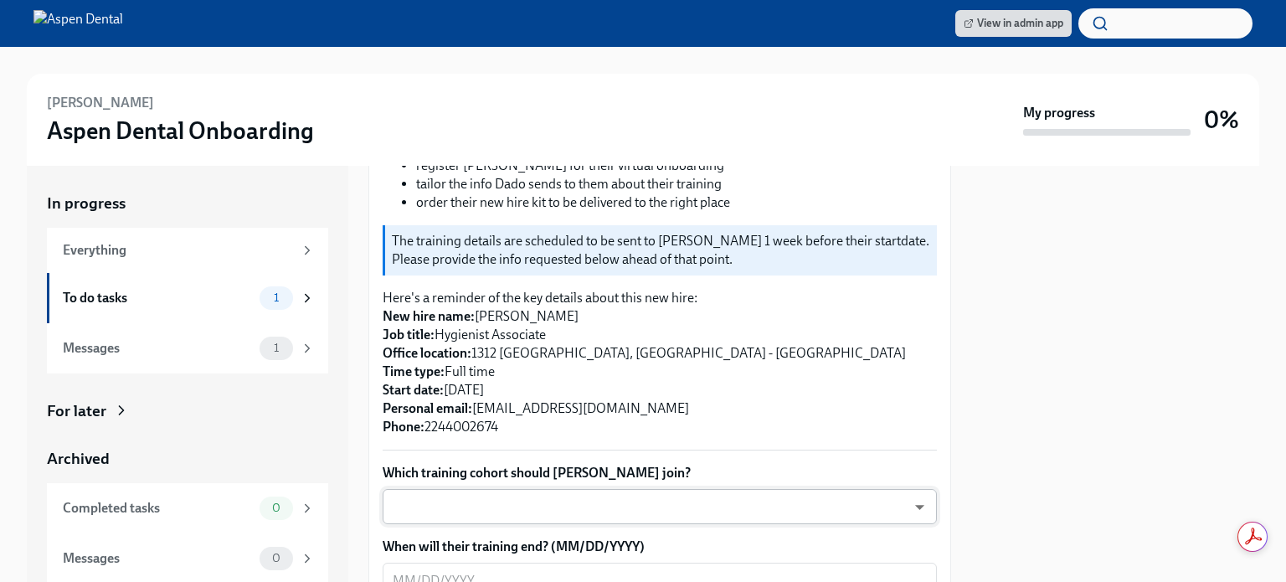
click at [575, 485] on body "View in admin app [PERSON_NAME] Aspen Dental Onboarding My progress 0% In progr…" at bounding box center [643, 291] width 1286 height 582
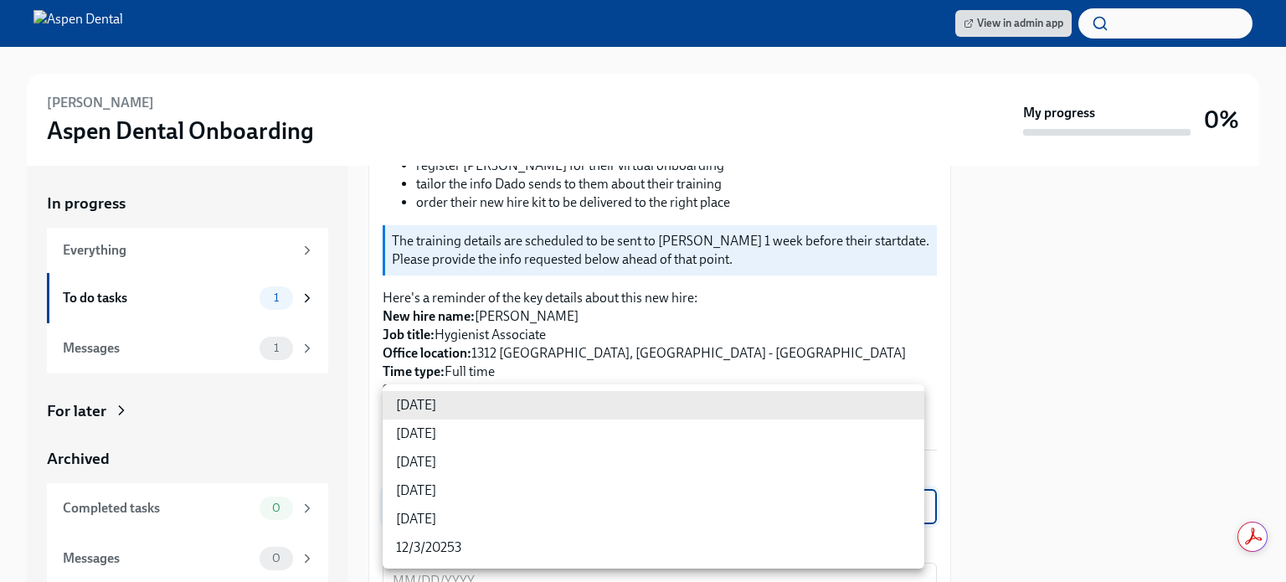
click at [482, 515] on li "[DATE]" at bounding box center [654, 519] width 542 height 28
type input "ZpBBO5CDG"
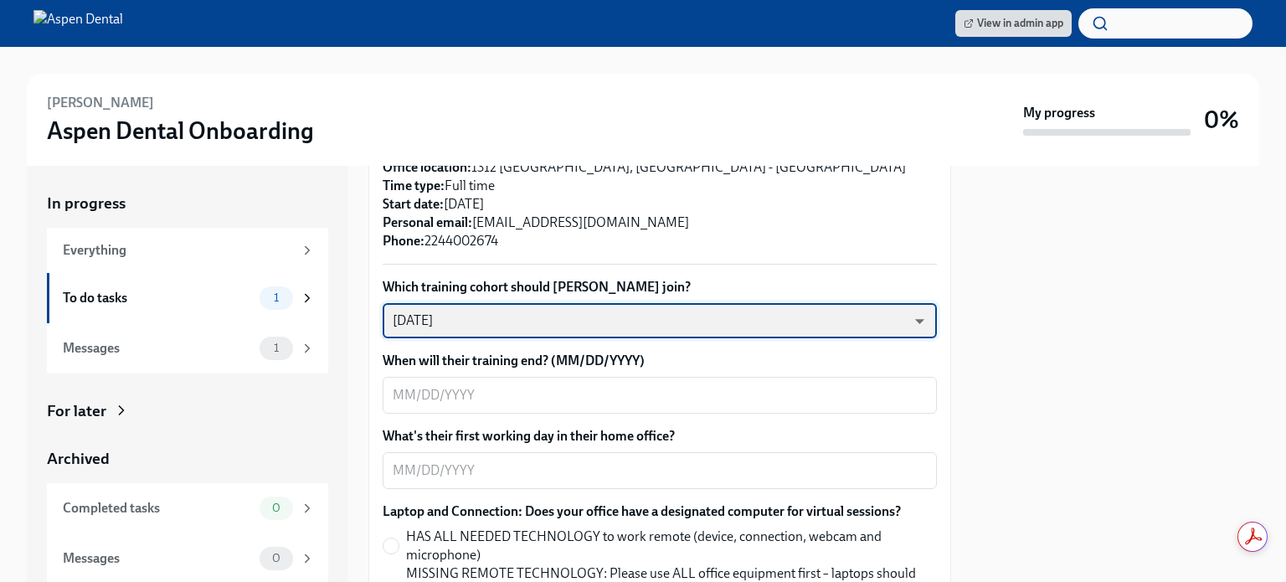
scroll to position [544, 0]
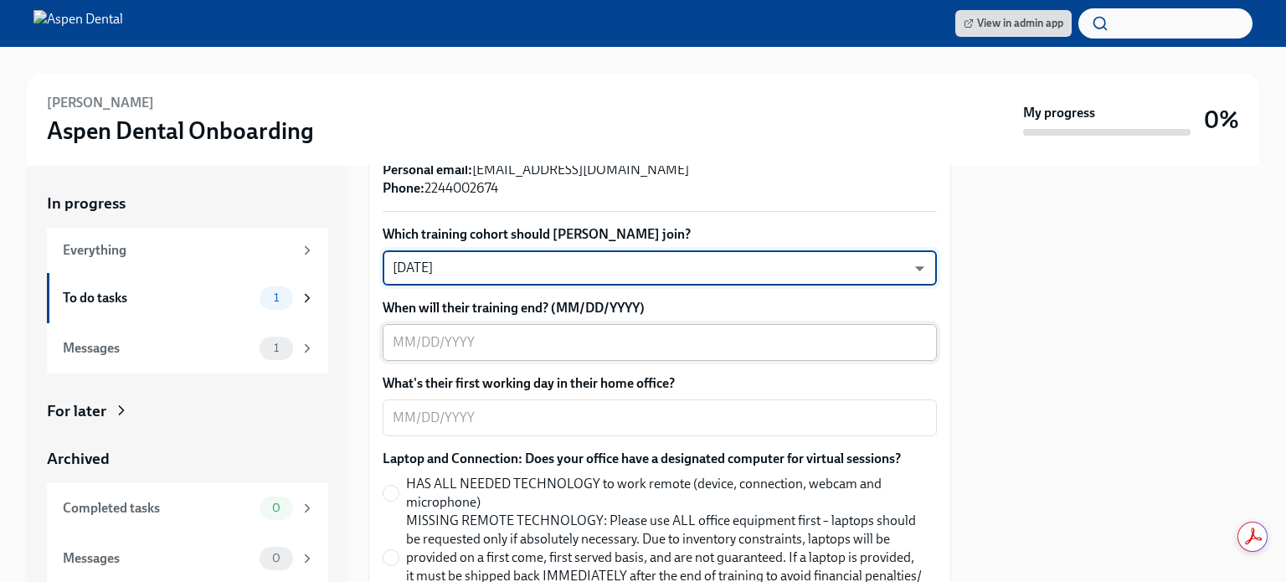
click at [523, 332] on textarea "When will their training end? (MM/DD/YYYY)" at bounding box center [660, 342] width 534 height 20
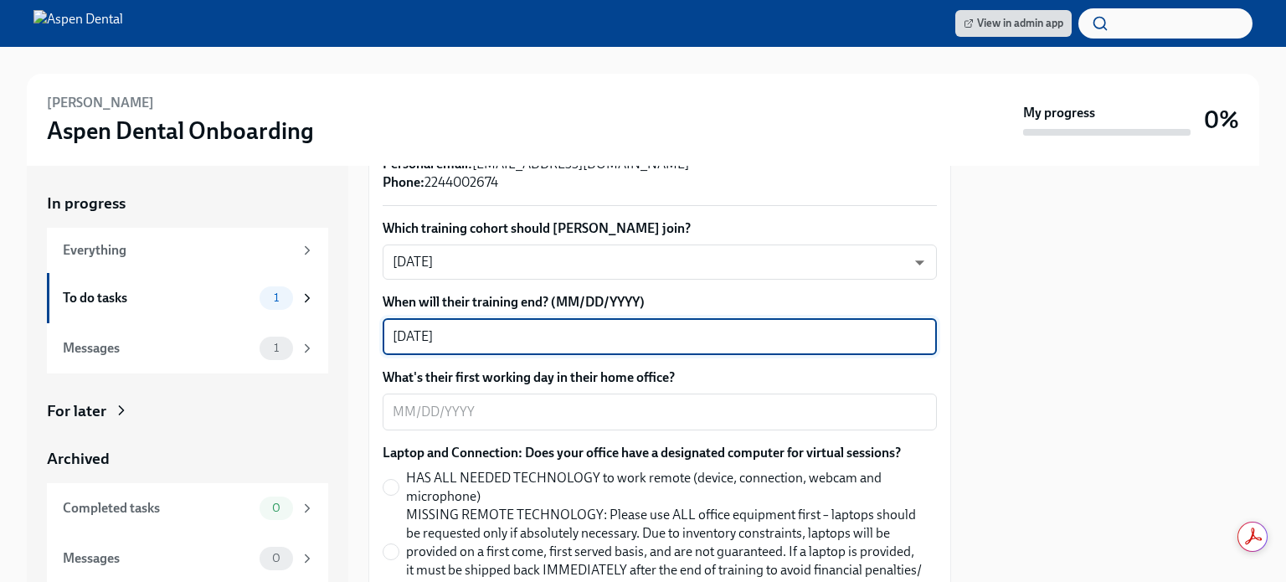
scroll to position [595, 0]
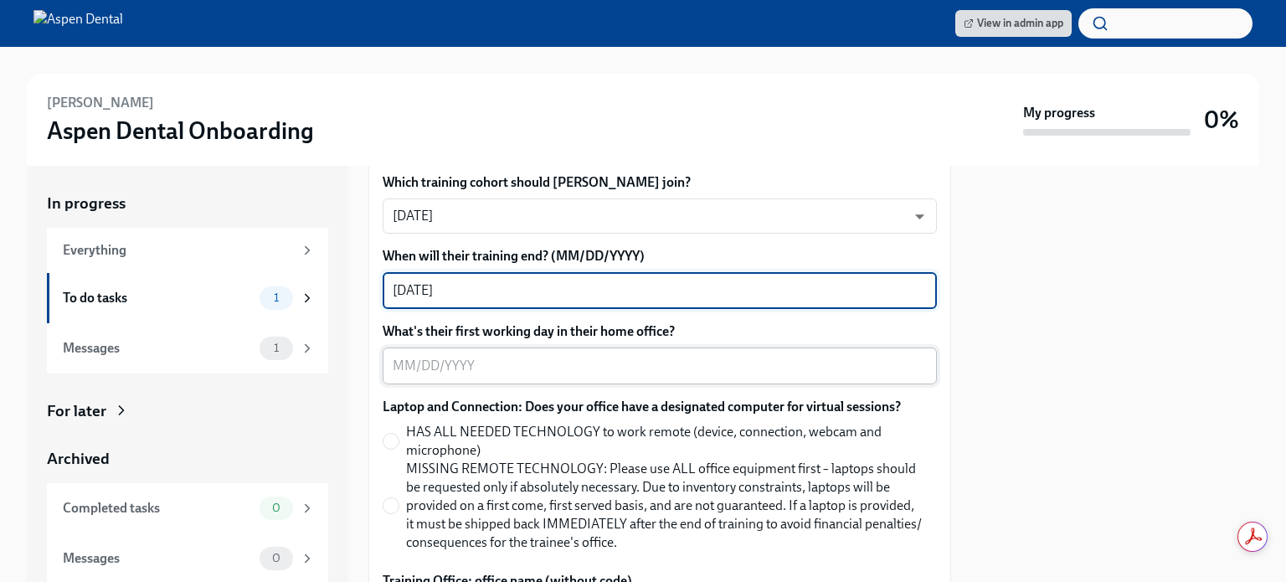
type textarea "[DATE]"
click at [566, 356] on textarea "What's their first working day in their home office?" at bounding box center [660, 366] width 534 height 20
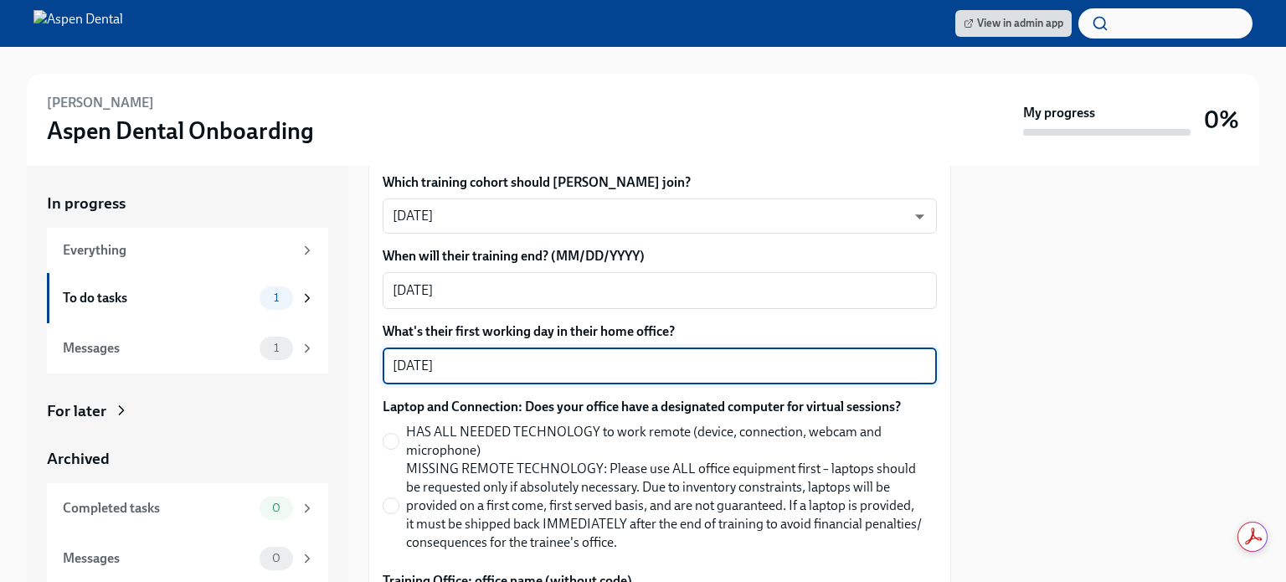
type textarea "[DATE]"
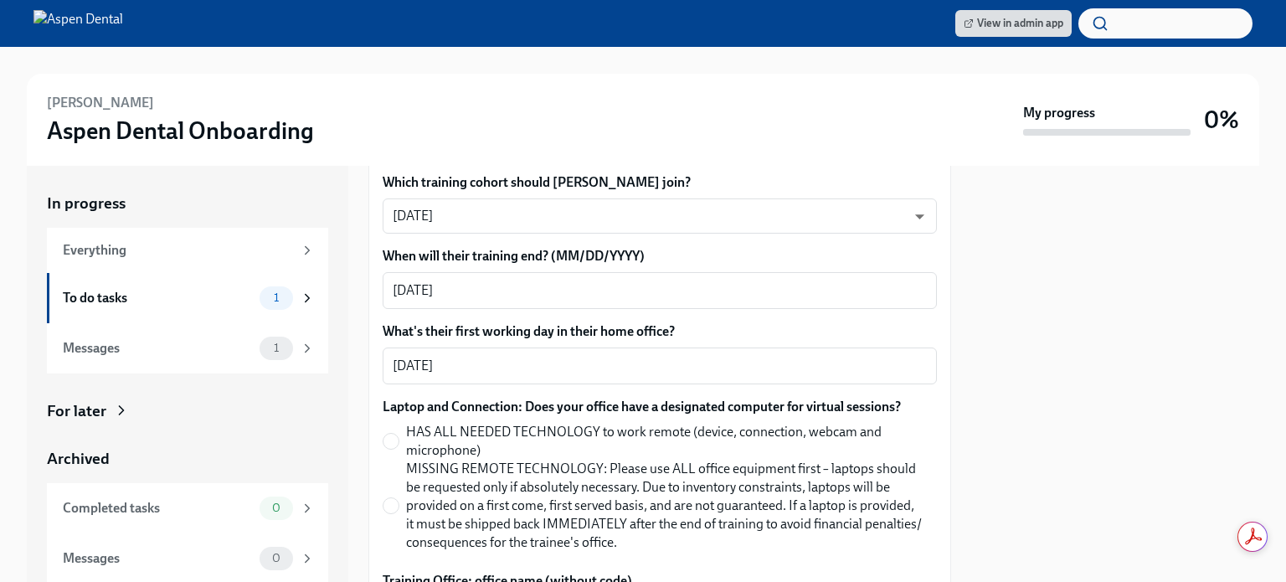
drag, startPoint x: 389, startPoint y: 487, endPoint x: 399, endPoint y: 492, distance: 10.5
click at [390, 498] on input "MISSING REMOTE TECHNOLOGY: Please use ALL office equipment first – laptops shou…" at bounding box center [391, 505] width 15 height 15
radio input "true"
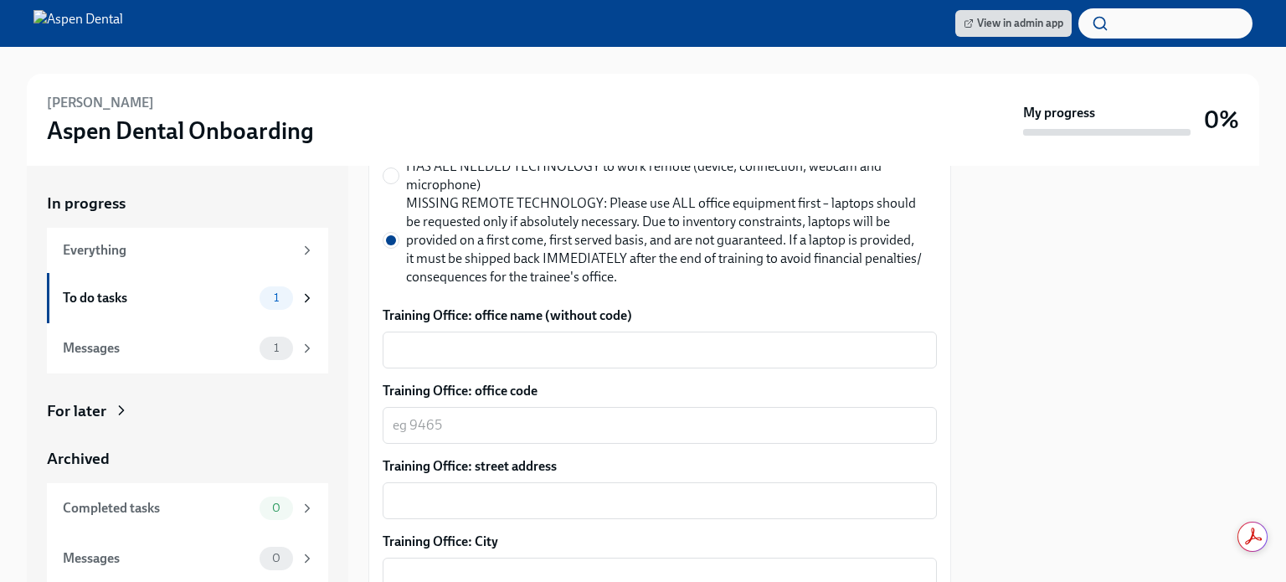
scroll to position [880, 0]
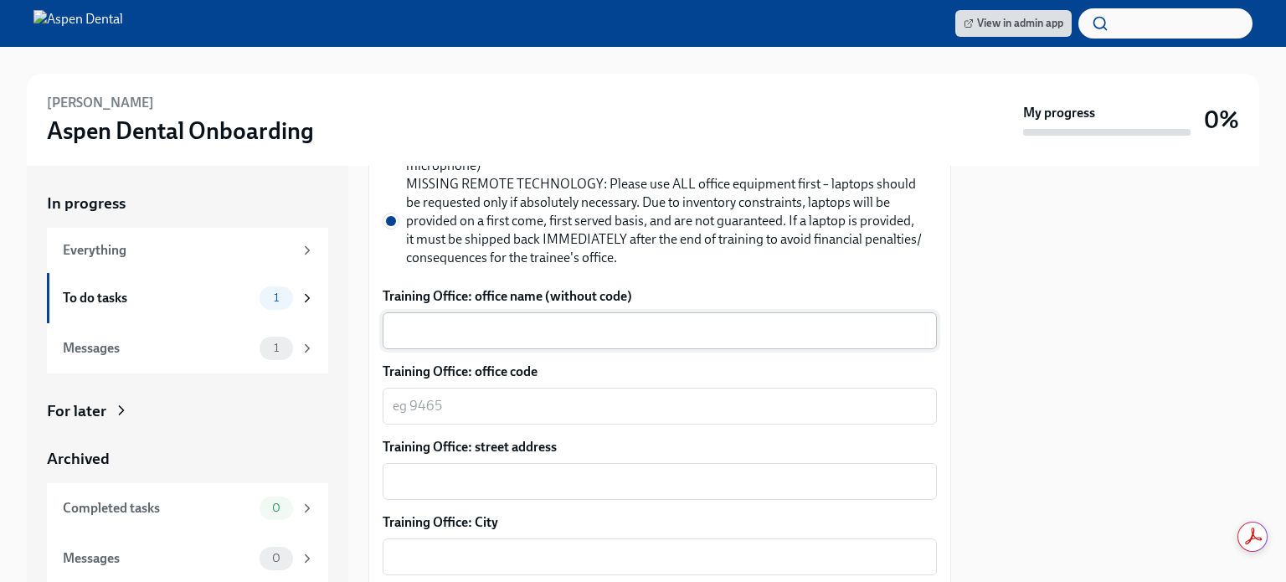
click at [449, 321] on textarea "Training Office: office name (without code)" at bounding box center [660, 331] width 534 height 20
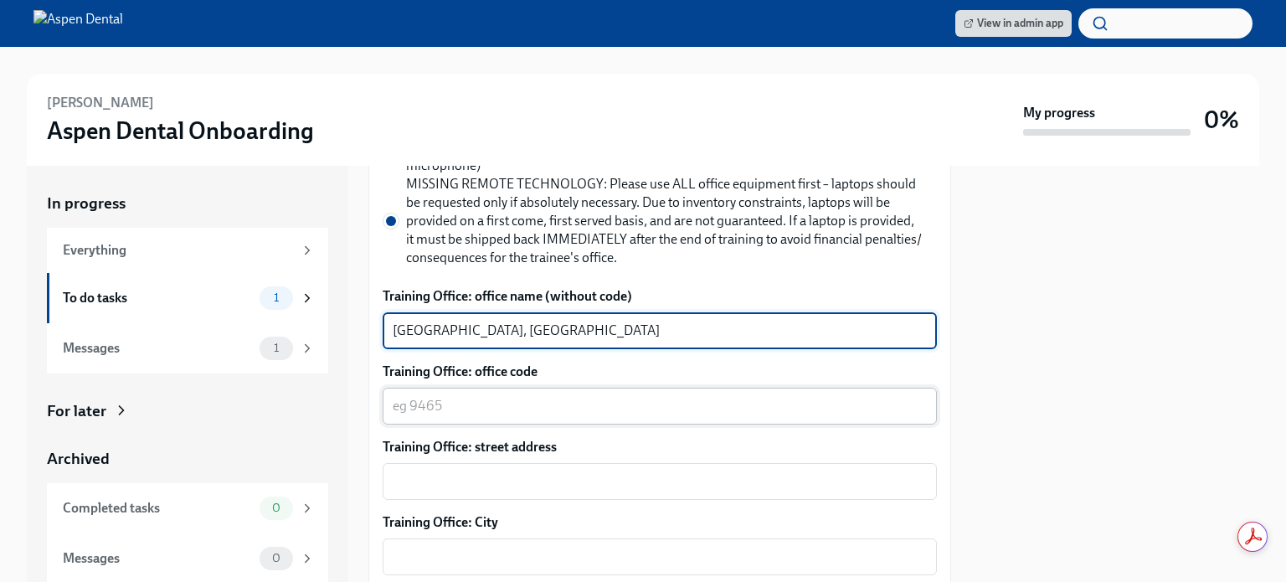
type textarea "[GEOGRAPHIC_DATA], [GEOGRAPHIC_DATA]"
click at [466, 396] on textarea "Training Office: office code" at bounding box center [660, 406] width 534 height 20
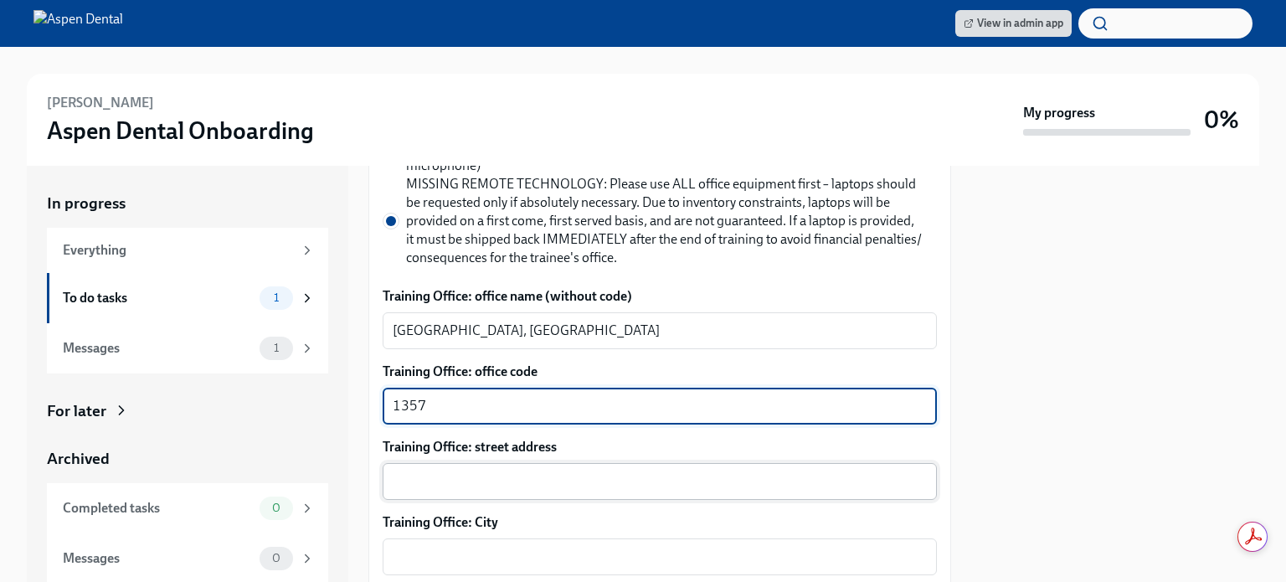
type textarea "1357"
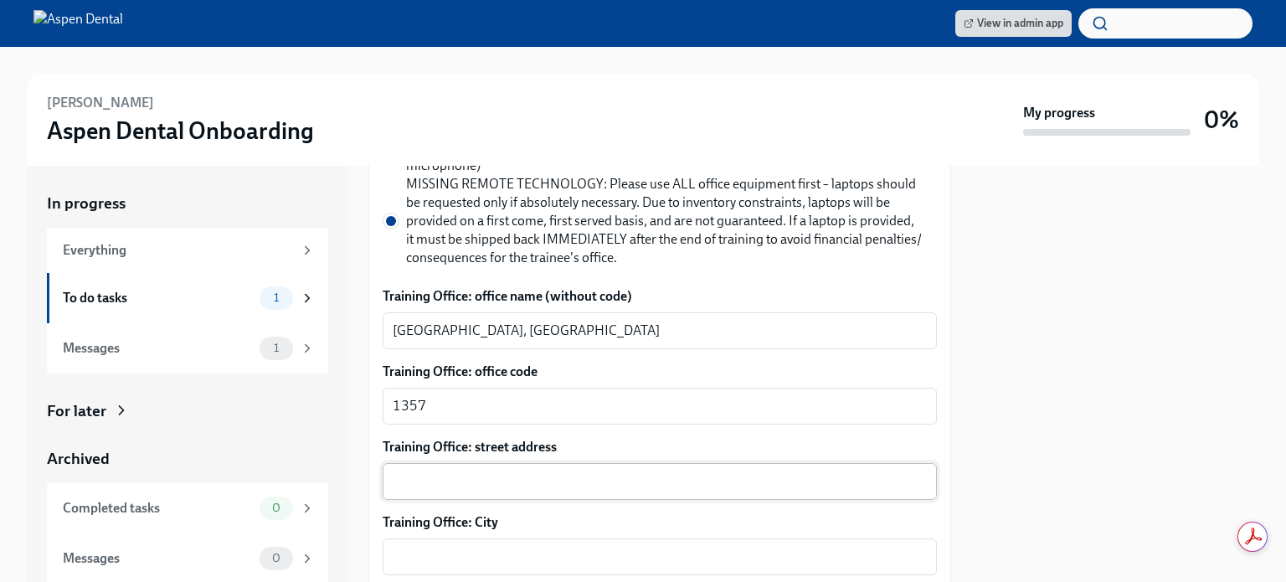
click at [489, 463] on div "x ​" at bounding box center [660, 481] width 554 height 37
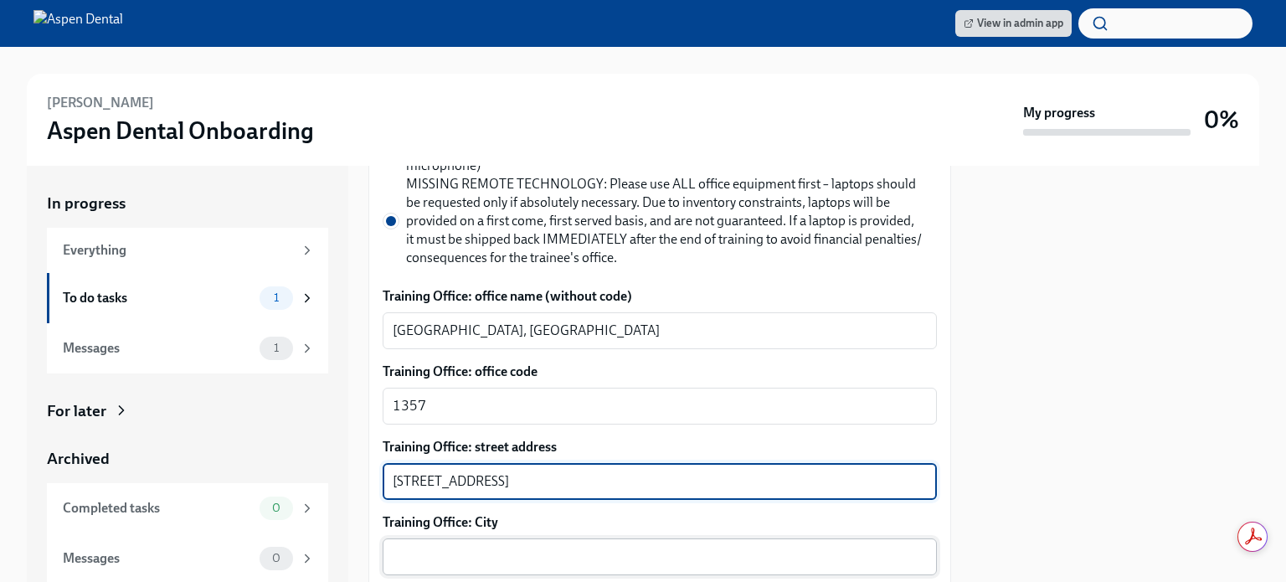
type textarea "[STREET_ADDRESS]"
click at [459, 547] on textarea "Training Office: City" at bounding box center [660, 557] width 534 height 20
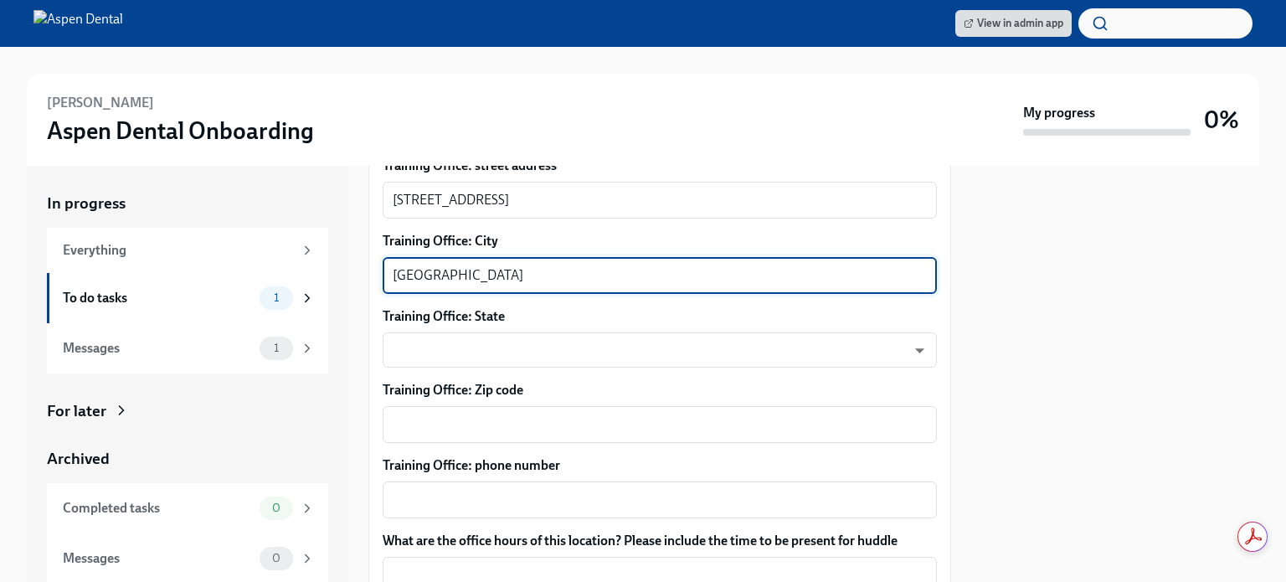
scroll to position [1172, 0]
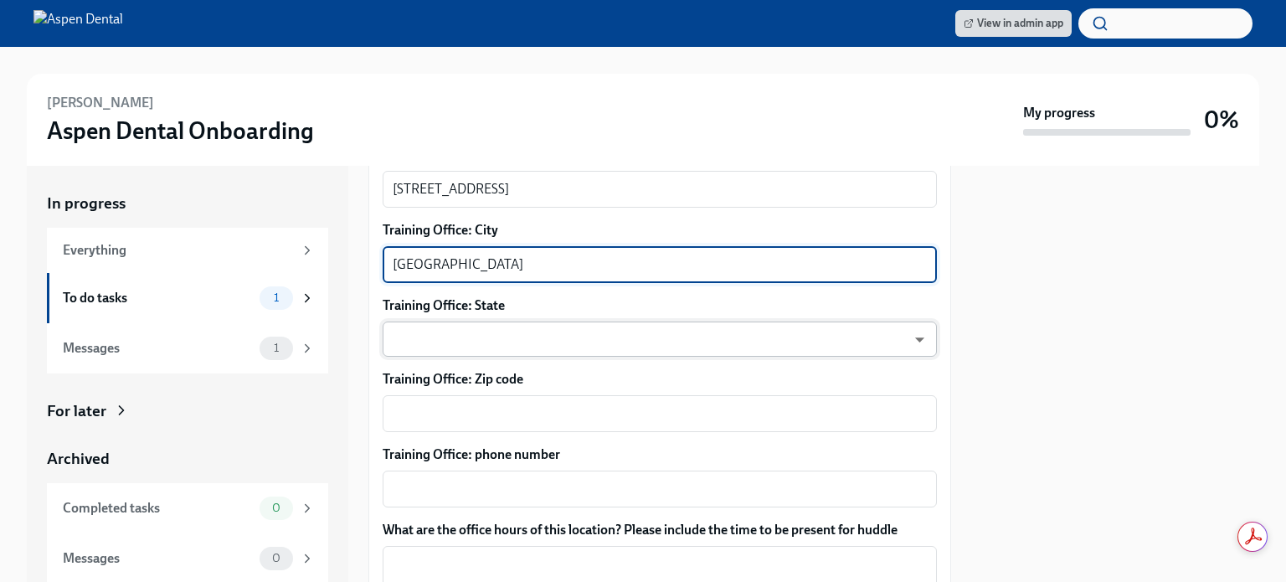
type textarea "[GEOGRAPHIC_DATA]"
click at [533, 324] on body "View in admin app [PERSON_NAME] Aspen Dental Onboarding My progress 0% In progr…" at bounding box center [643, 291] width 1286 height 582
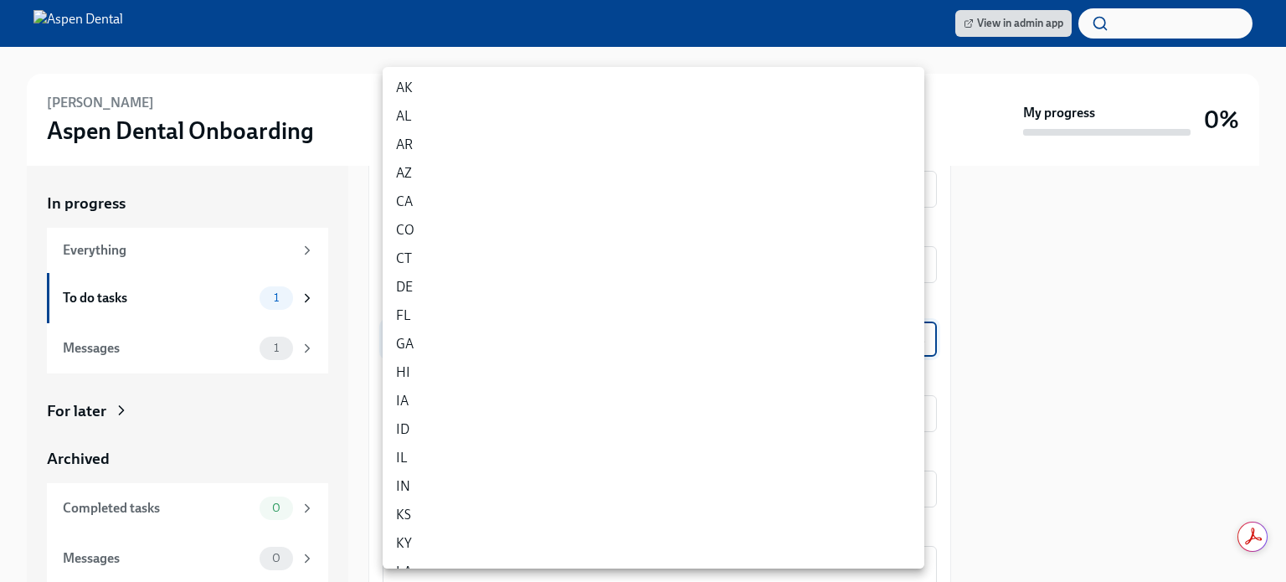
click at [441, 448] on li "IL" at bounding box center [654, 458] width 542 height 28
type input "0JH1U6C2e"
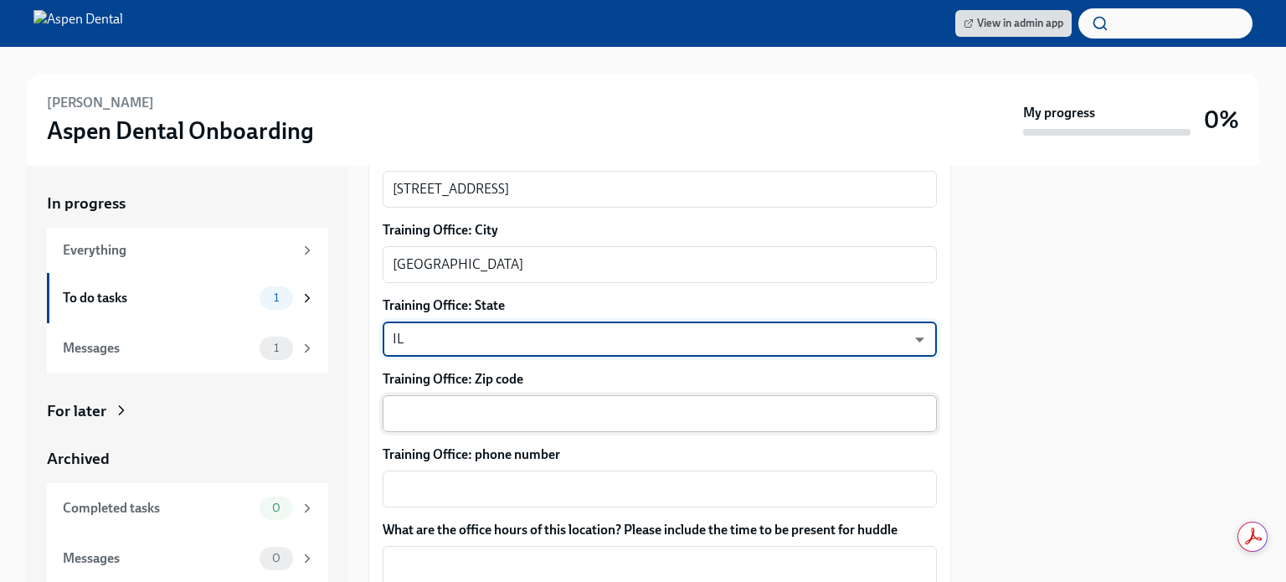
click at [476, 395] on div "x ​" at bounding box center [660, 413] width 554 height 37
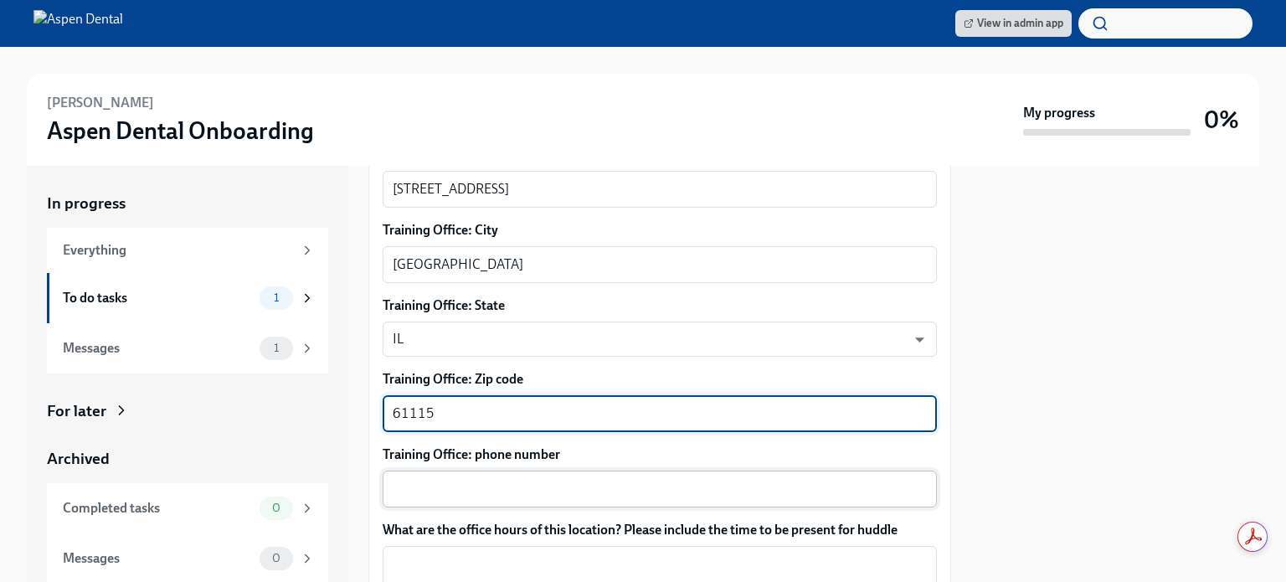
type textarea "61115"
click at [509, 479] on textarea "Training Office: phone number" at bounding box center [660, 489] width 534 height 20
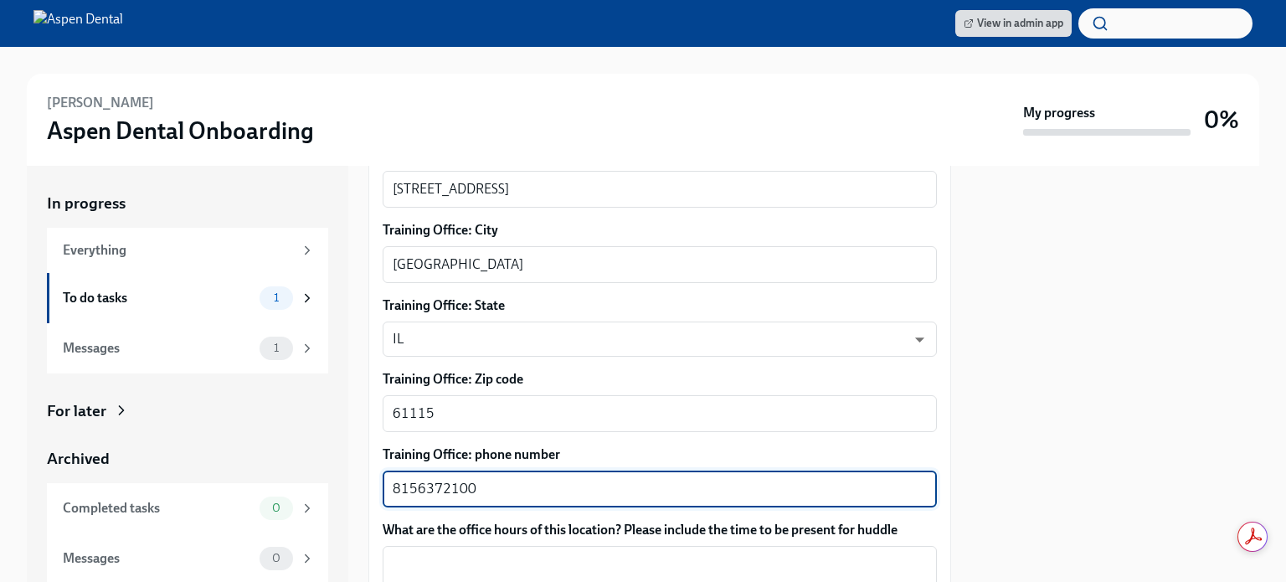
type textarea "8156372100"
click at [1107, 348] on div at bounding box center [1115, 374] width 288 height 416
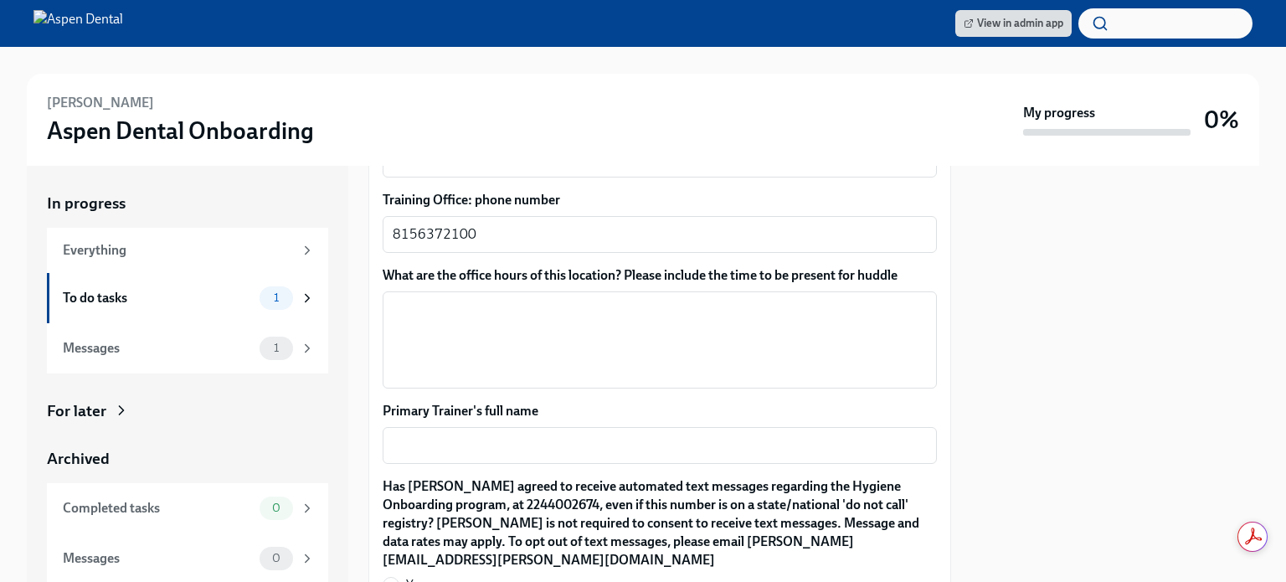
scroll to position [1430, 0]
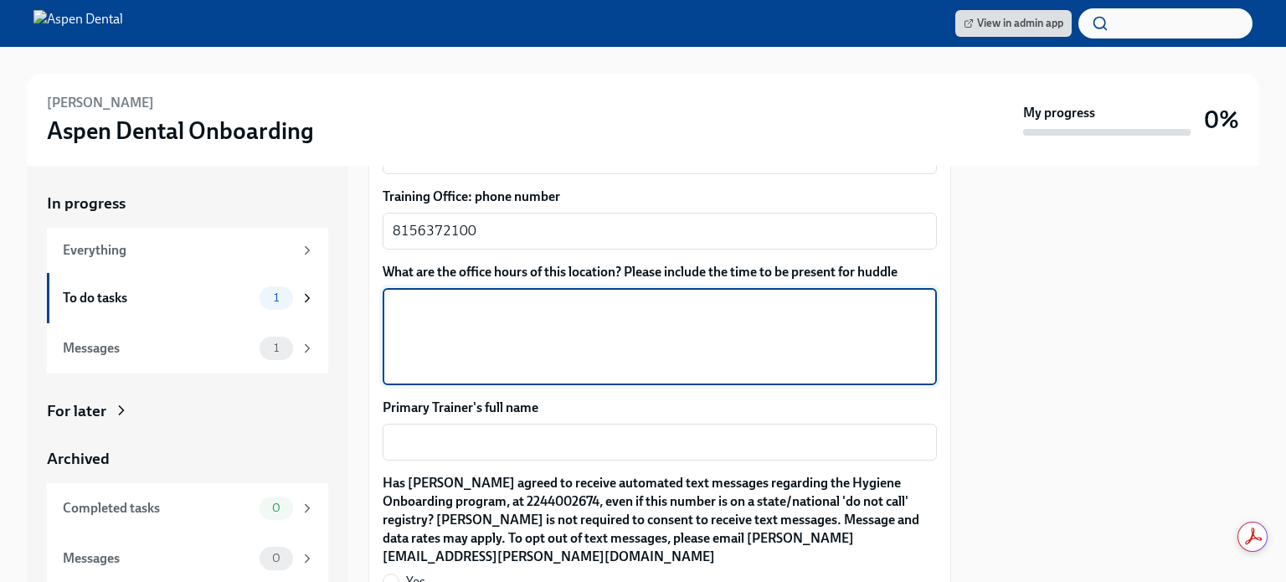
click at [588, 296] on textarea "What are the office hours of this location? Please include the time to be prese…" at bounding box center [660, 336] width 534 height 80
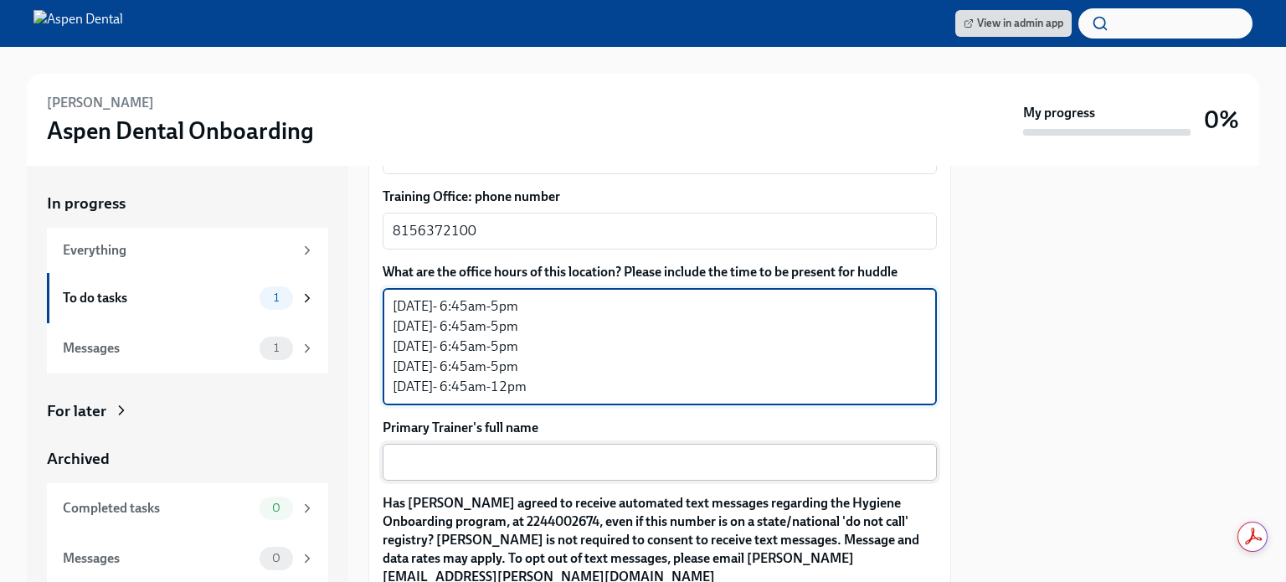
type textarea "[DATE]- 6:45am-5pm [DATE]- 6:45am-5pm [DATE]- 6:45am-5pm [DATE]- 6:45am-5pm [DA…"
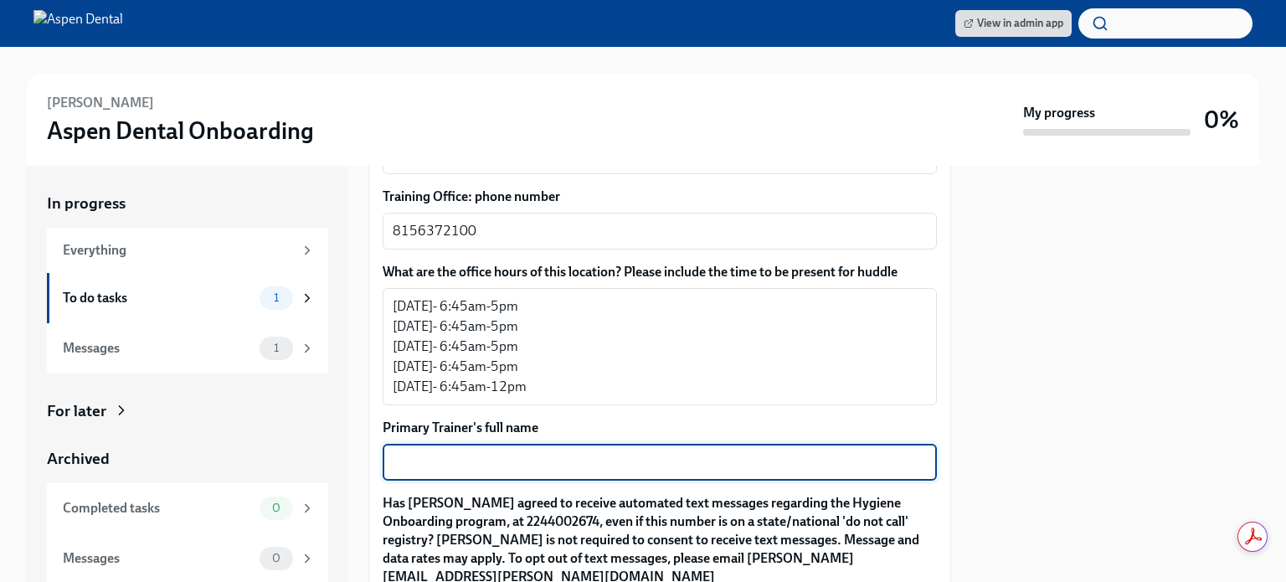
click at [667, 452] on textarea "Primary Trainer's full name" at bounding box center [660, 462] width 534 height 20
click at [502, 452] on textarea "[PERSON_NAME]" at bounding box center [660, 462] width 534 height 20
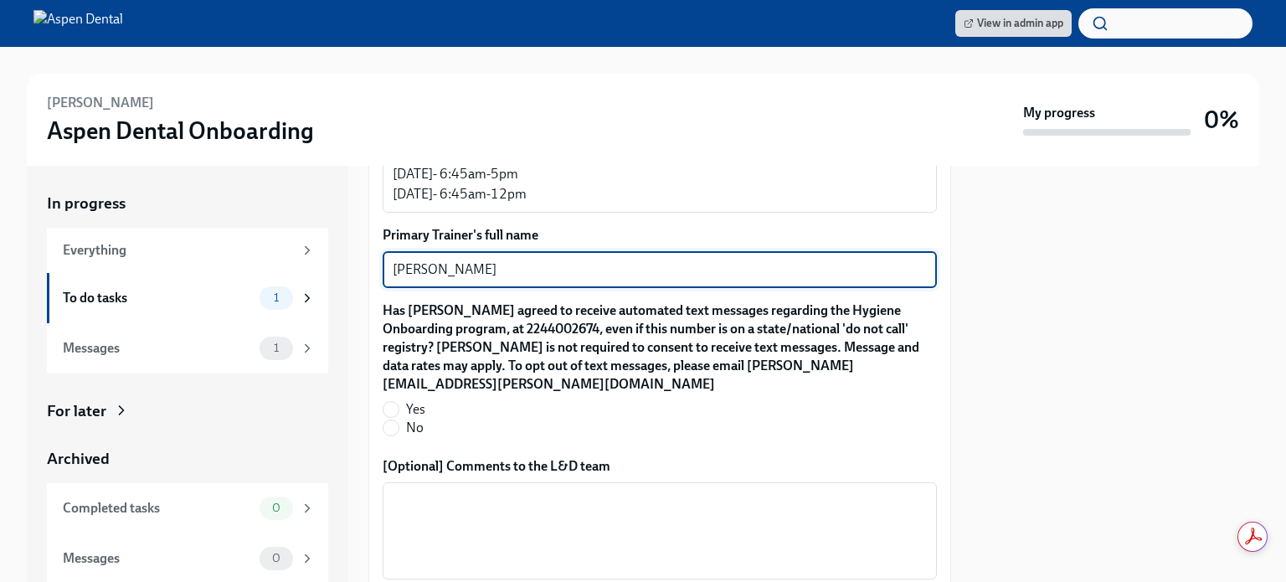
scroll to position [1641, 0]
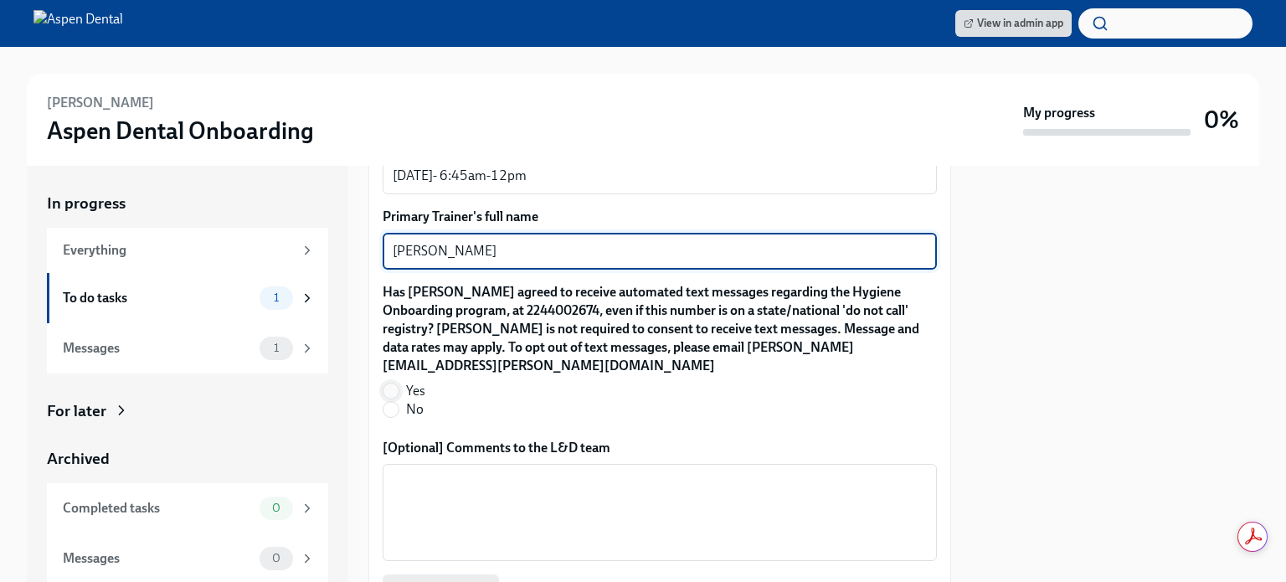
type textarea "[PERSON_NAME]"
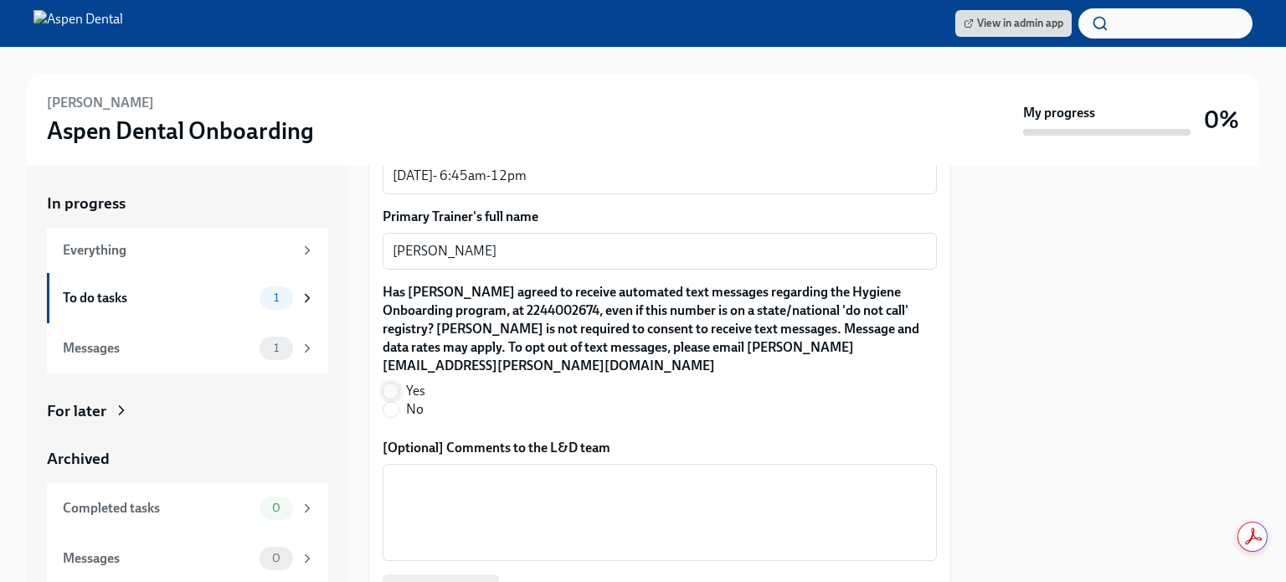
click at [392, 384] on input "Yes" at bounding box center [391, 391] width 15 height 15
radio input "true"
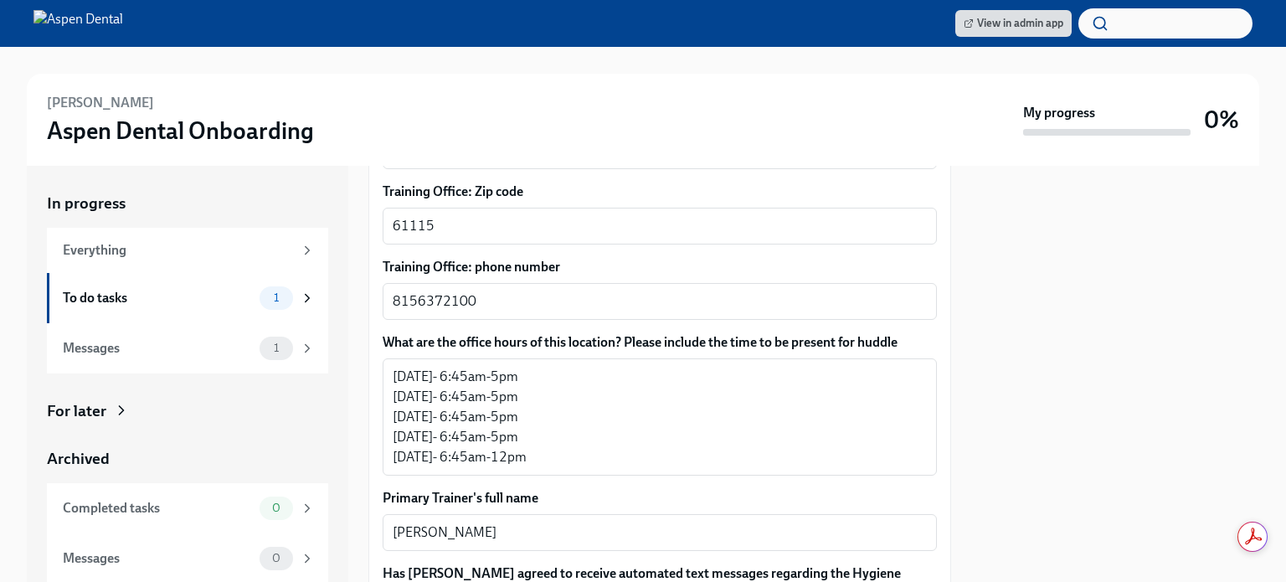
scroll to position [1780, 0]
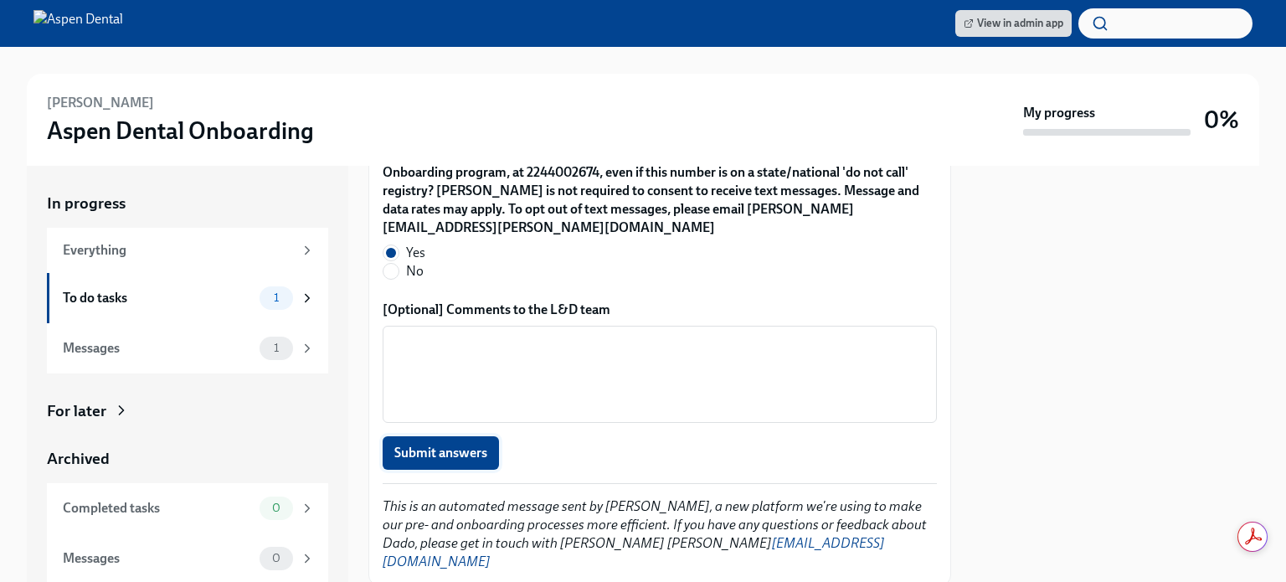
click at [446, 445] on span "Submit answers" at bounding box center [440, 453] width 93 height 17
